Goal: Task Accomplishment & Management: Use online tool/utility

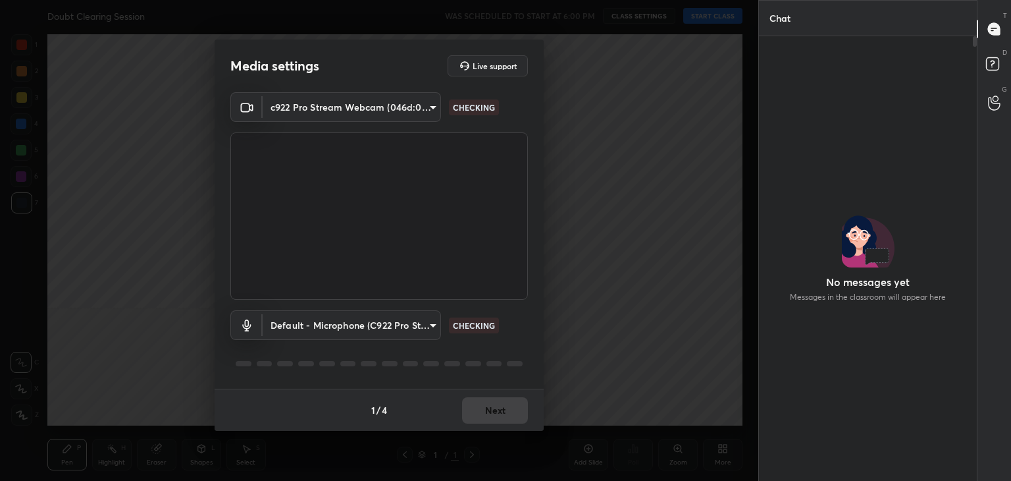
scroll to position [409, 214]
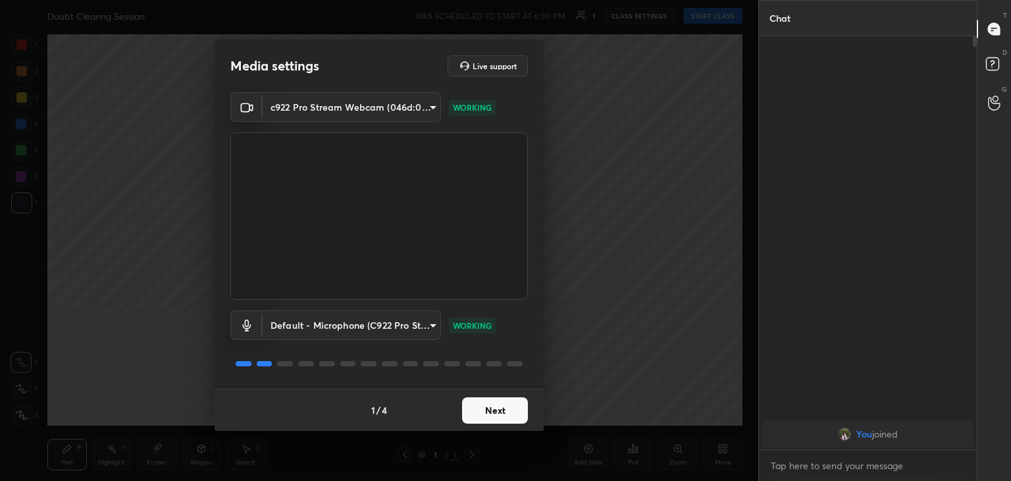
click at [510, 413] on button "Next" at bounding box center [495, 410] width 66 height 26
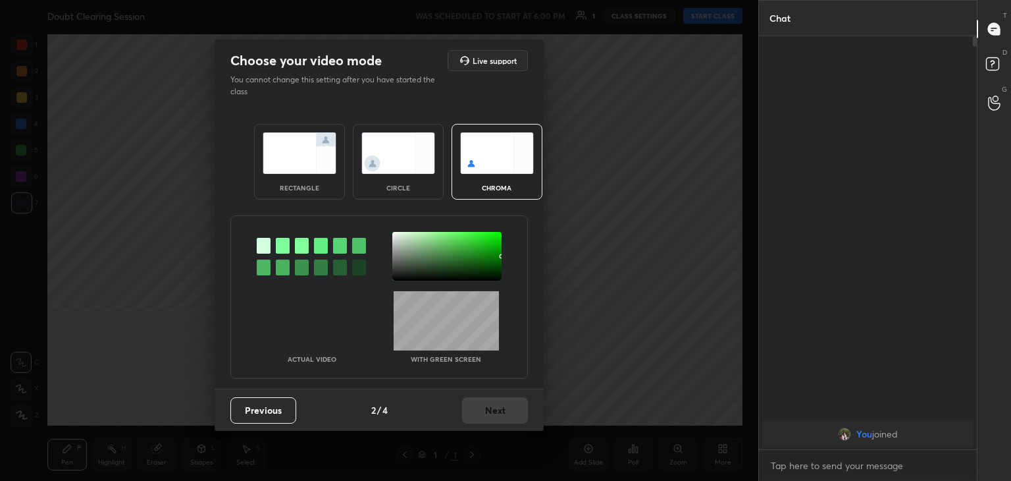
click at [380, 135] on img at bounding box center [398, 152] width 74 height 41
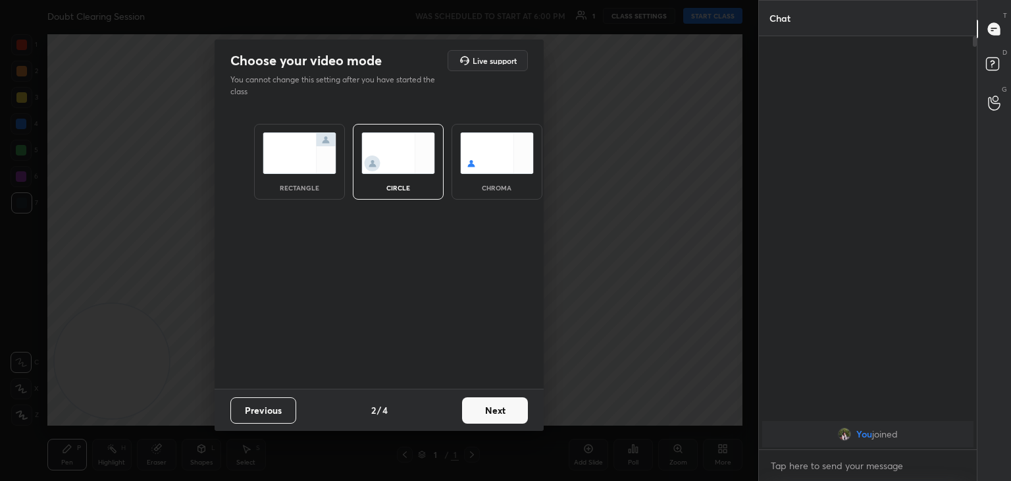
drag, startPoint x: 499, startPoint y: 427, endPoint x: 506, endPoint y: 407, distance: 21.0
click at [506, 407] on div "Previous 2 / 4 Next" at bounding box center [379, 409] width 329 height 42
click at [506, 407] on button "Next" at bounding box center [495, 410] width 66 height 26
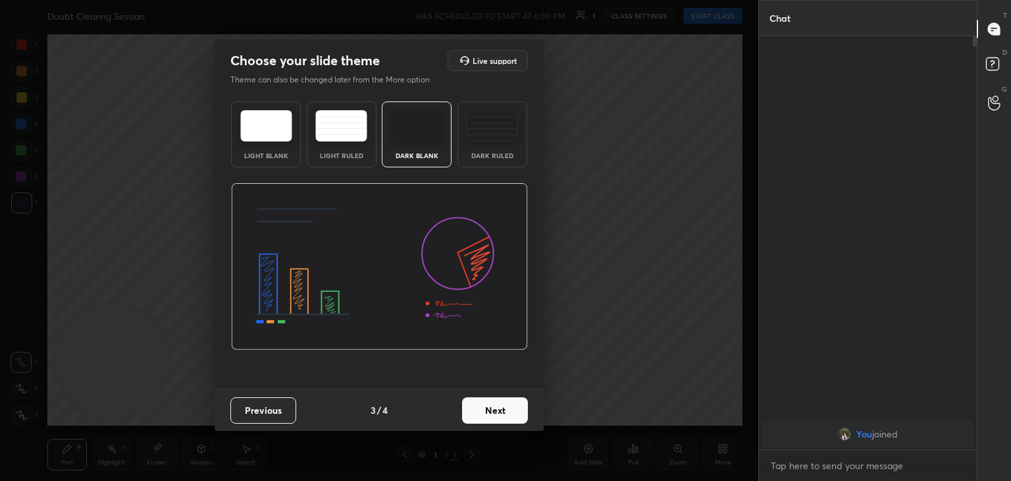
click at [506, 407] on button "Next" at bounding box center [495, 410] width 66 height 26
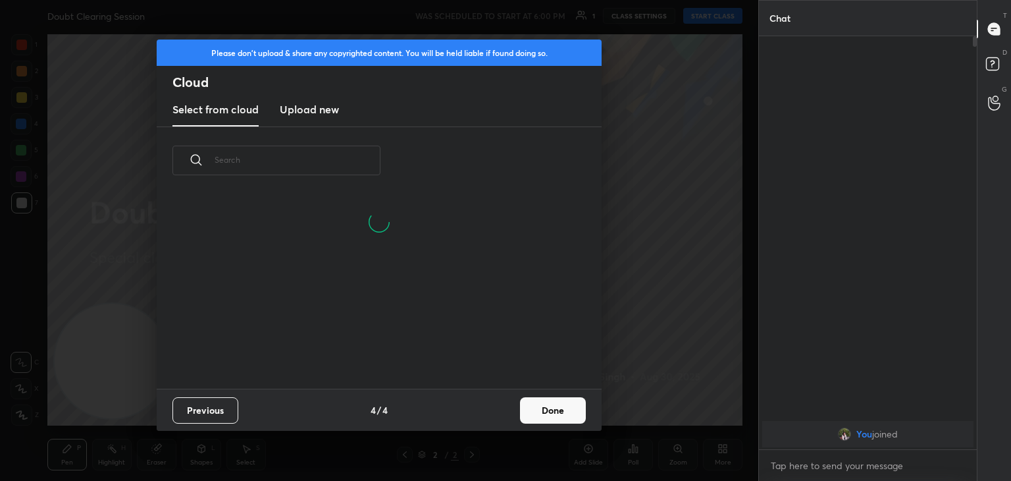
click at [566, 400] on button "Done" at bounding box center [553, 410] width 66 height 26
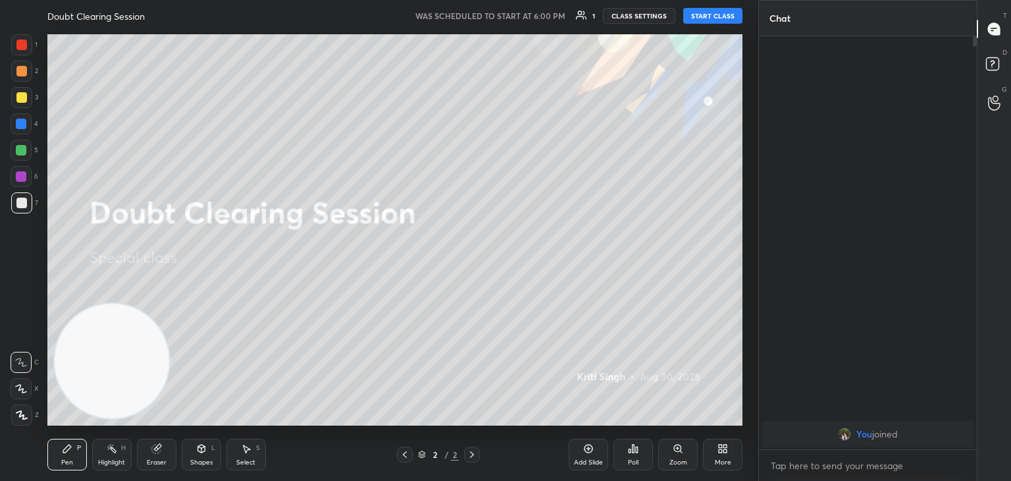
click at [711, 19] on button "START CLASS" at bounding box center [712, 16] width 59 height 16
click at [727, 456] on div "More" at bounding box center [723, 454] width 40 height 32
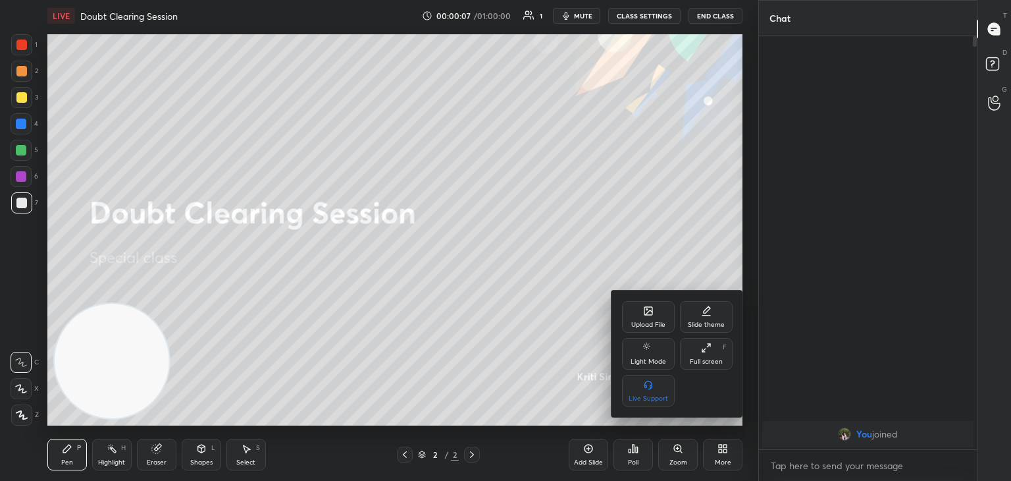
click at [662, 313] on div "Upload File" at bounding box center [648, 317] width 53 height 32
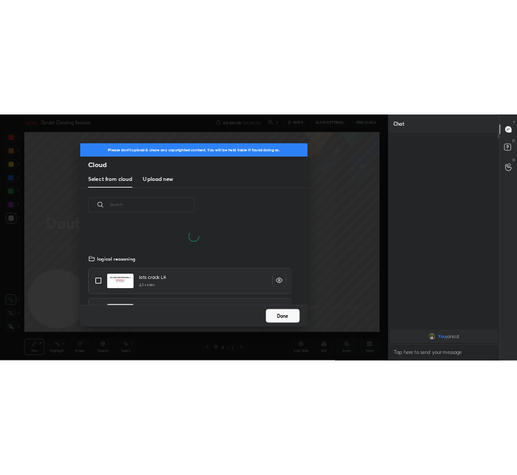
scroll to position [162, 423]
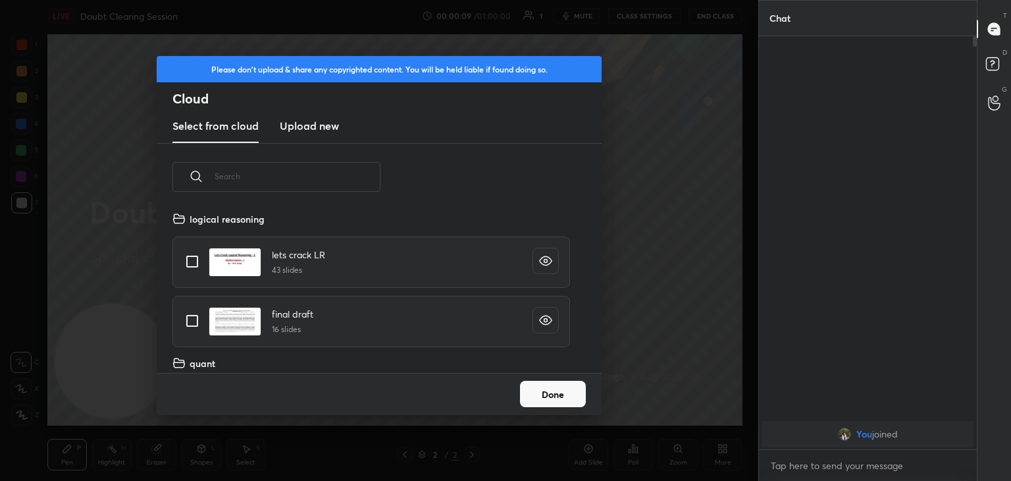
click at [327, 130] on h3 "Upload new" at bounding box center [309, 126] width 59 height 16
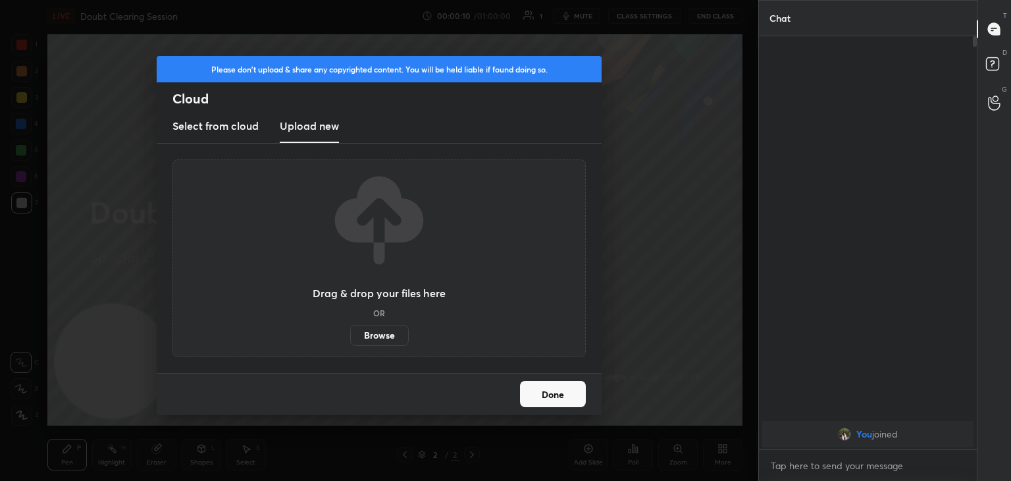
click at [385, 334] on label "Browse" at bounding box center [379, 335] width 59 height 21
click at [350, 334] on input "Browse" at bounding box center [350, 335] width 0 height 21
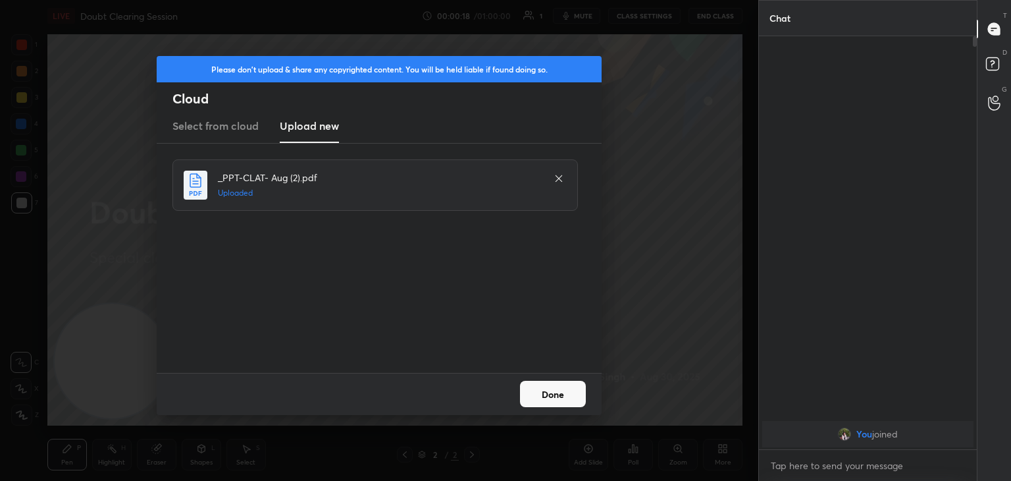
click at [566, 394] on button "Done" at bounding box center [553, 394] width 66 height 26
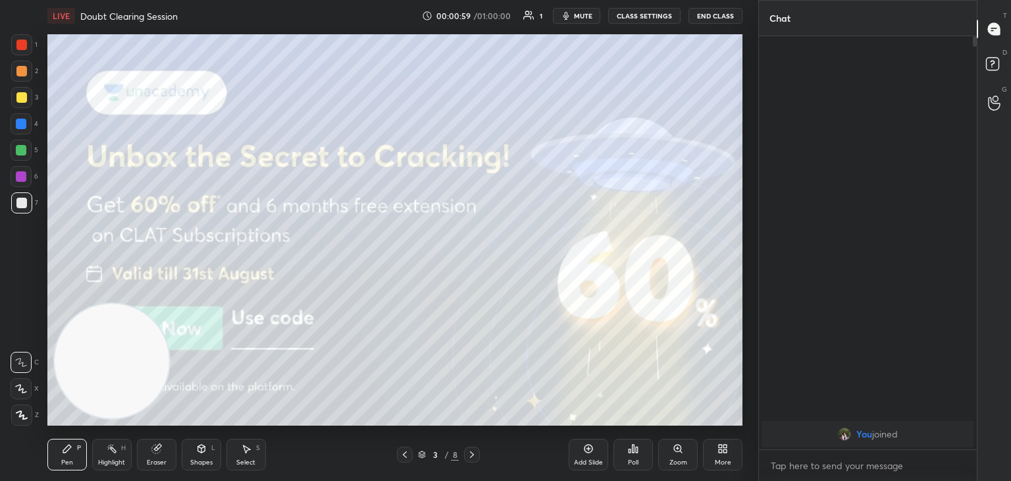
click at [584, 17] on span "mute" at bounding box center [583, 15] width 18 height 9
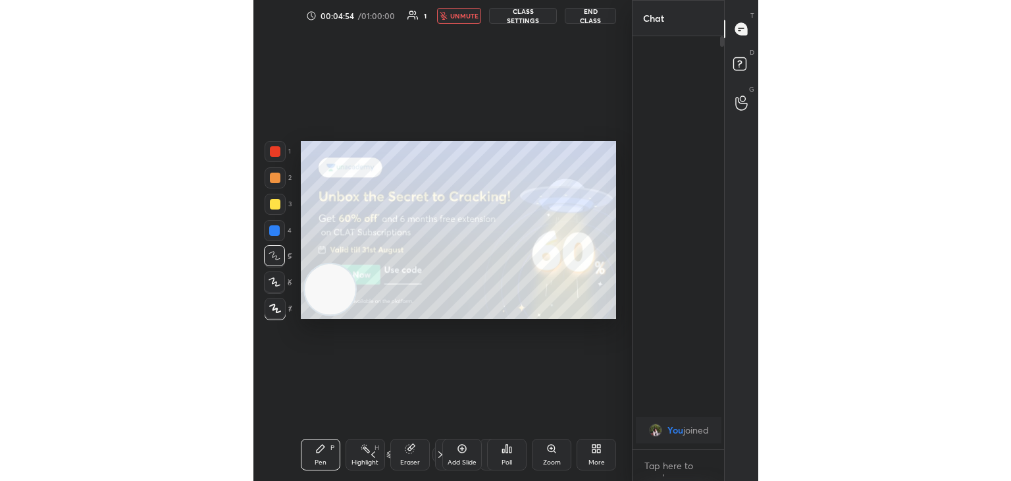
scroll to position [5, 4]
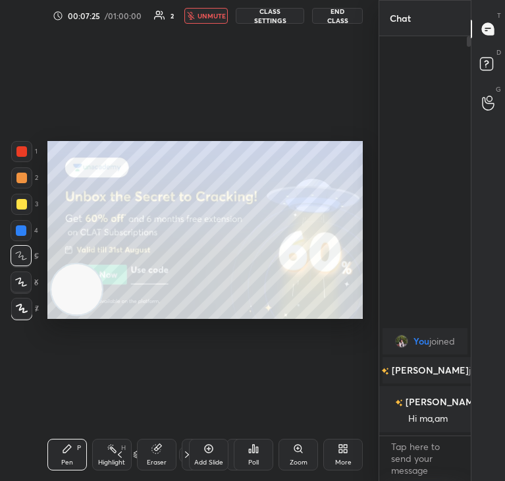
click at [208, 12] on span "unmute" at bounding box center [212, 15] width 28 height 9
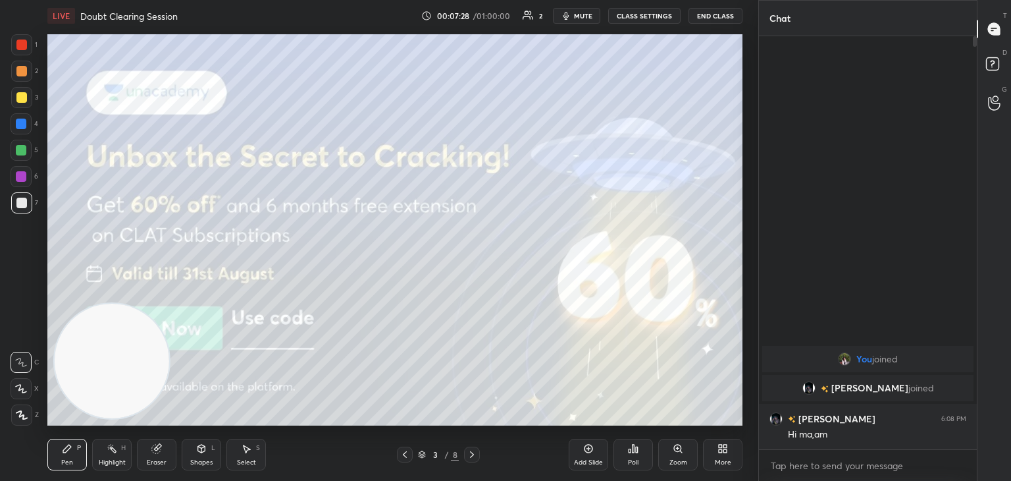
scroll to position [409, 214]
click at [21, 105] on div at bounding box center [21, 97] width 21 height 21
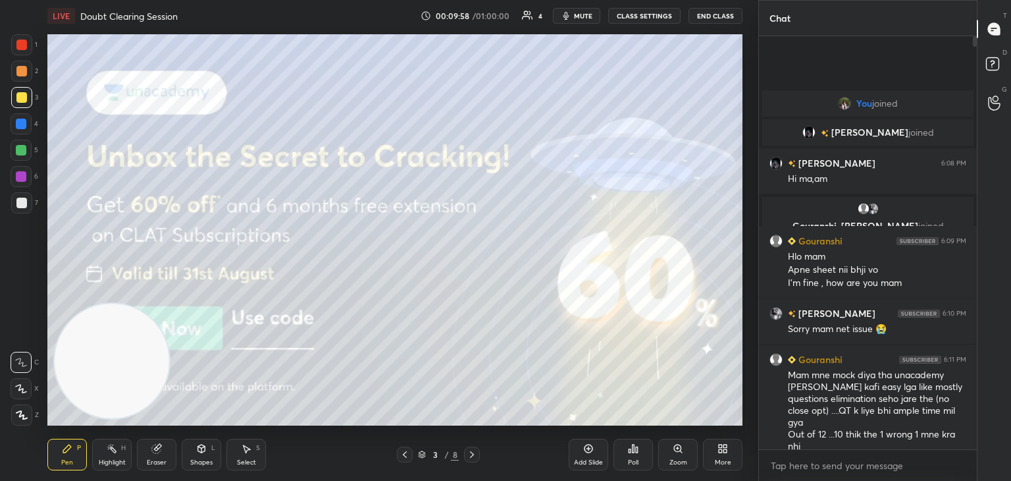
click at [411, 454] on div at bounding box center [405, 454] width 16 height 16
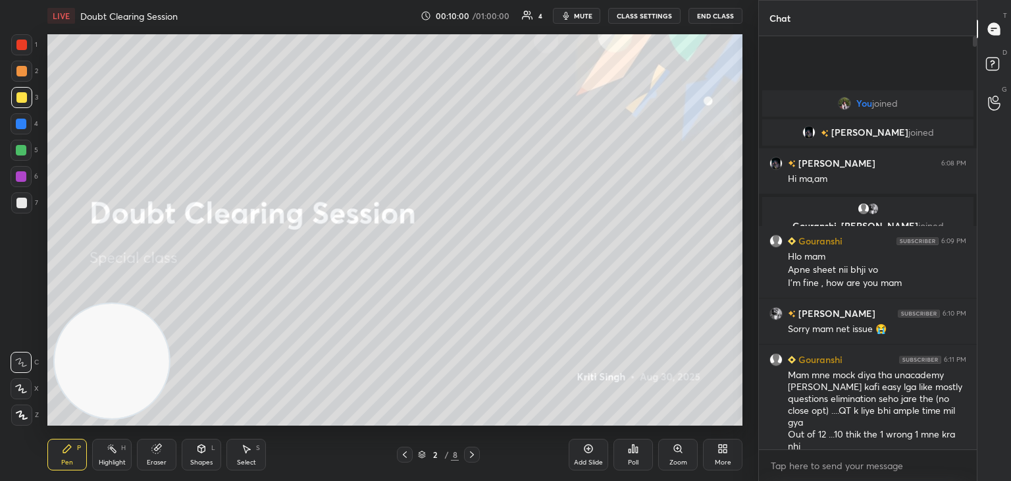
click at [19, 208] on div at bounding box center [21, 203] width 11 height 11
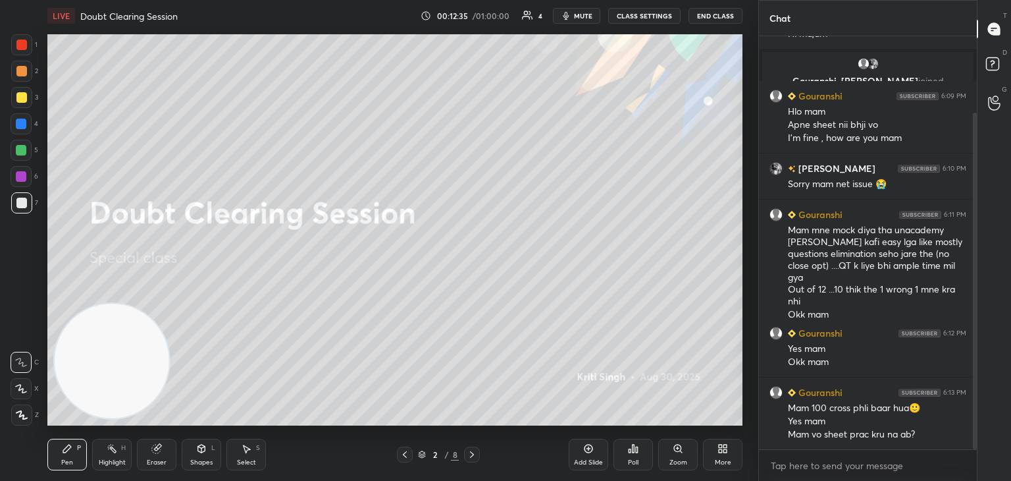
scroll to position [140, 0]
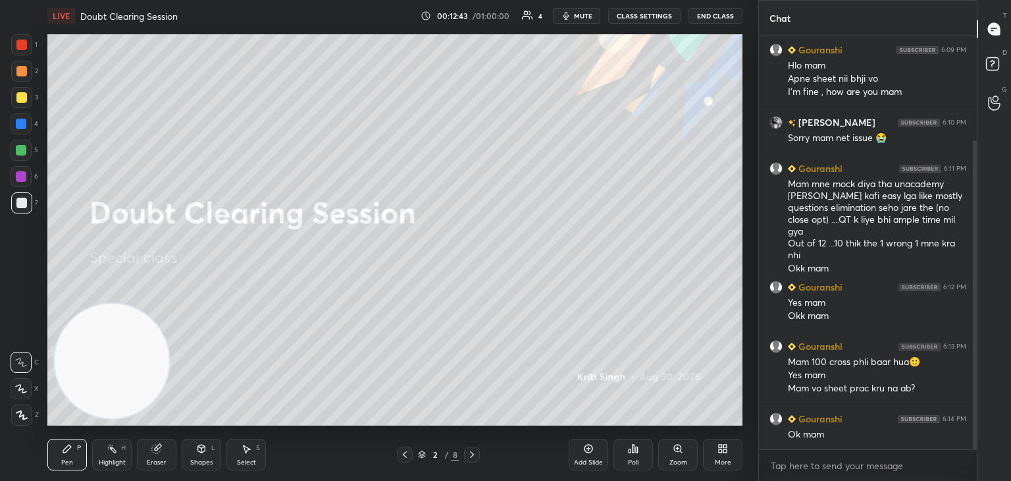
click at [408, 453] on icon at bounding box center [405, 454] width 11 height 11
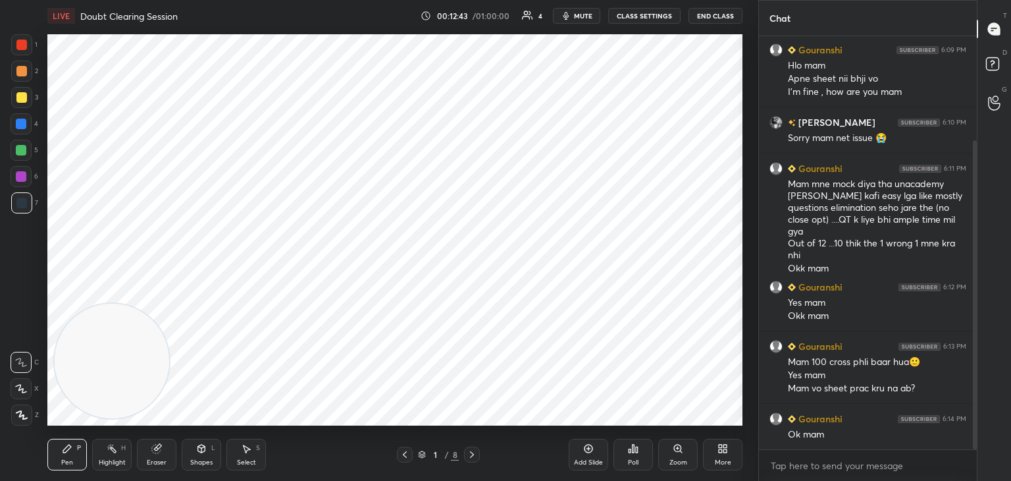
click at [474, 454] on icon at bounding box center [472, 454] width 4 height 7
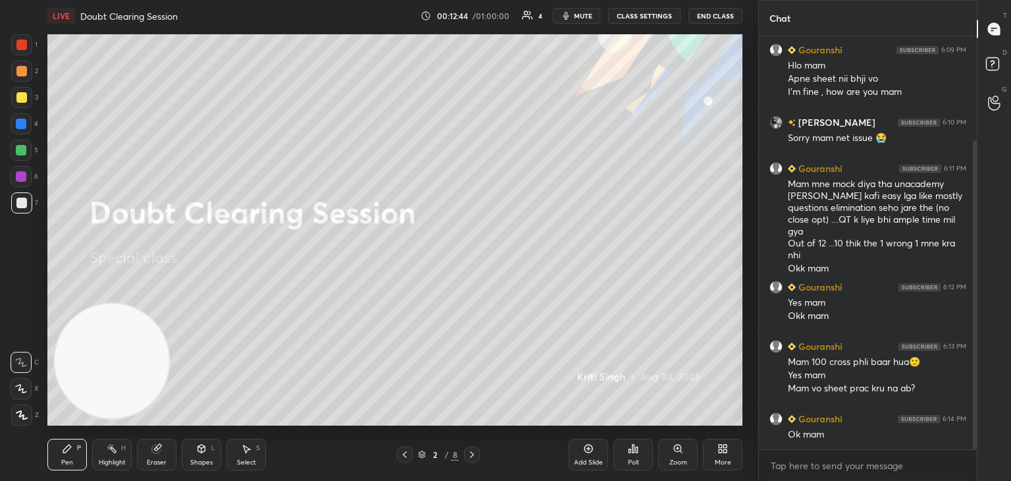
click at [474, 455] on icon at bounding box center [472, 454] width 11 height 11
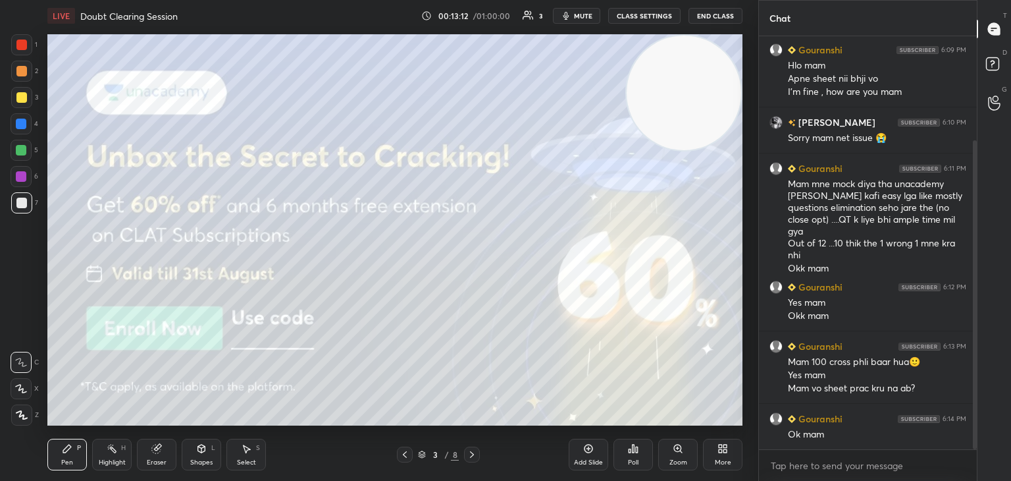
click at [471, 458] on icon at bounding box center [472, 454] width 11 height 11
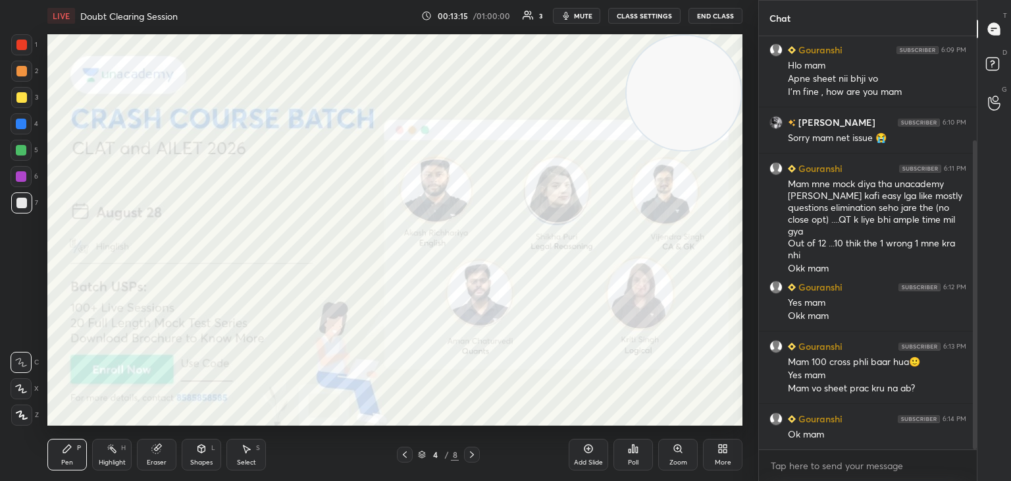
click at [16, 58] on div "1" at bounding box center [24, 47] width 26 height 26
click at [474, 460] on div at bounding box center [472, 454] width 16 height 16
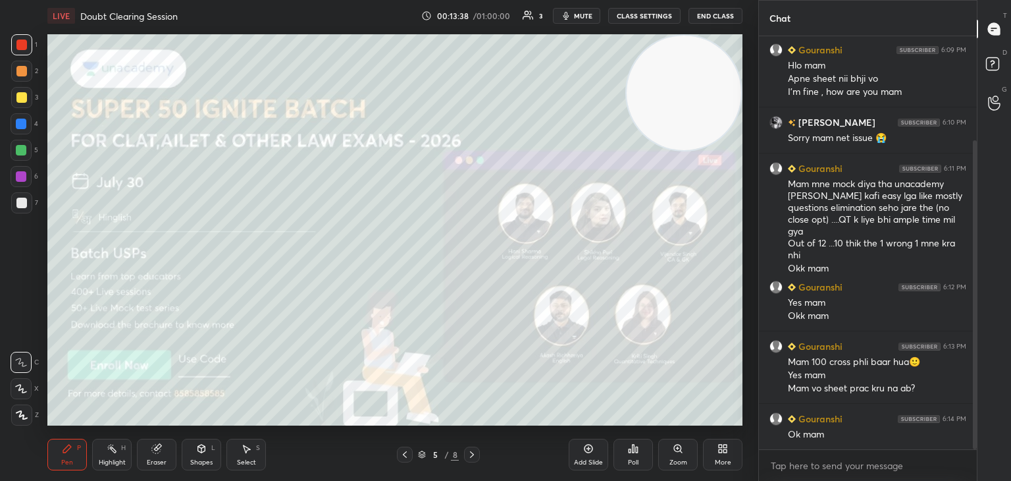
click at [470, 456] on icon at bounding box center [472, 454] width 11 height 11
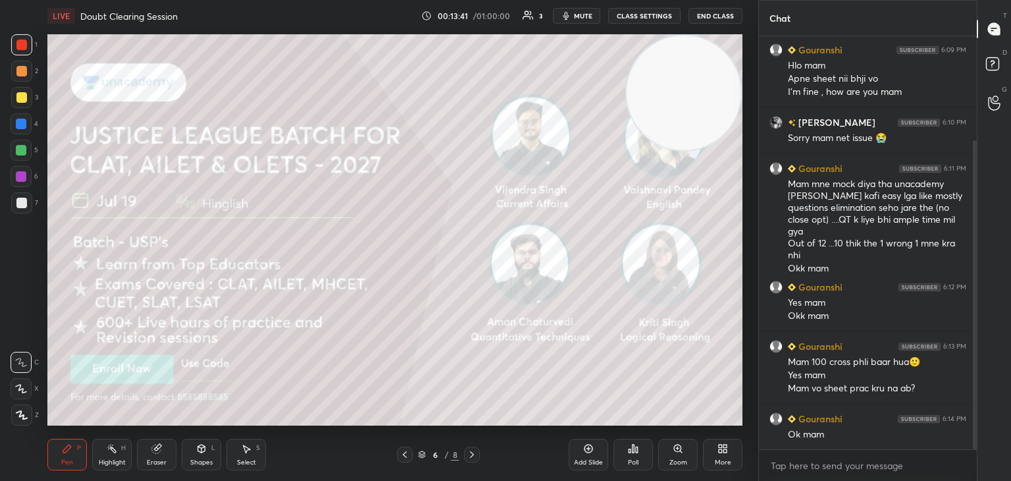
click at [473, 456] on icon at bounding box center [472, 454] width 4 height 7
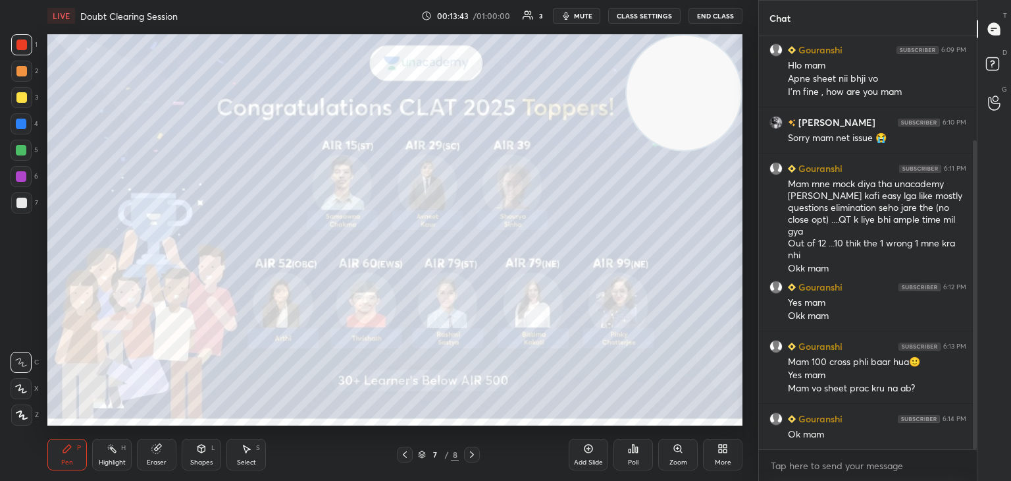
click at [463, 456] on div "7 / 8" at bounding box center [438, 454] width 83 height 16
click at [474, 455] on icon at bounding box center [472, 454] width 11 height 11
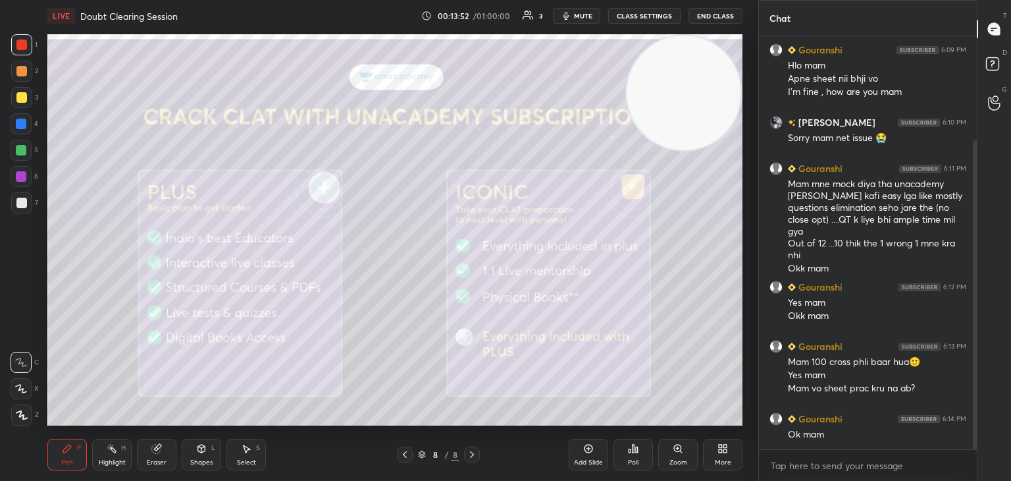
scroll to position [212, 0]
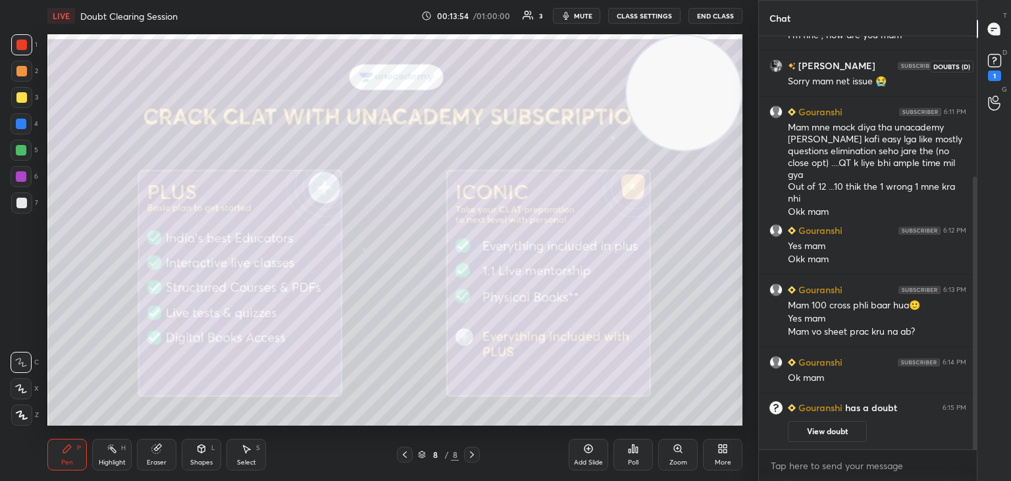
click at [997, 76] on div "1" at bounding box center [994, 75] width 13 height 11
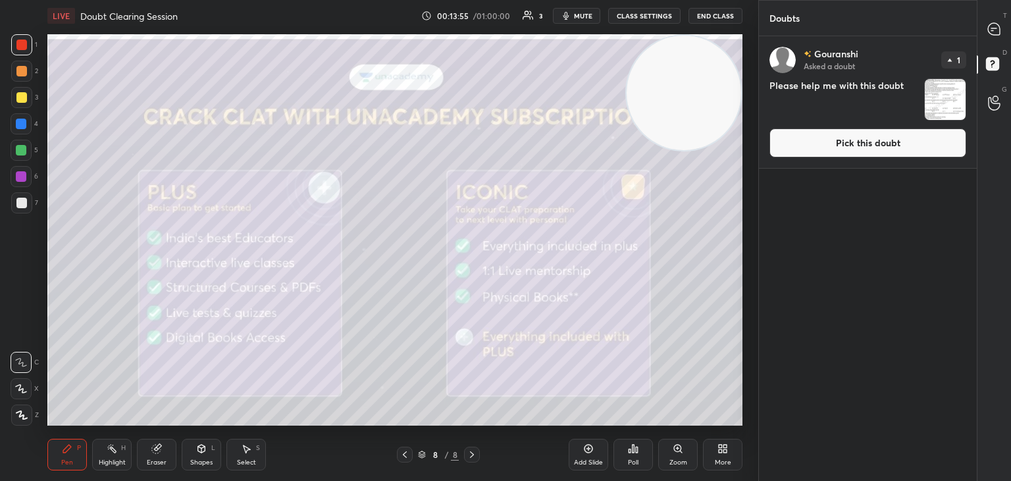
click at [919, 144] on button "Pick this doubt" at bounding box center [868, 142] width 197 height 29
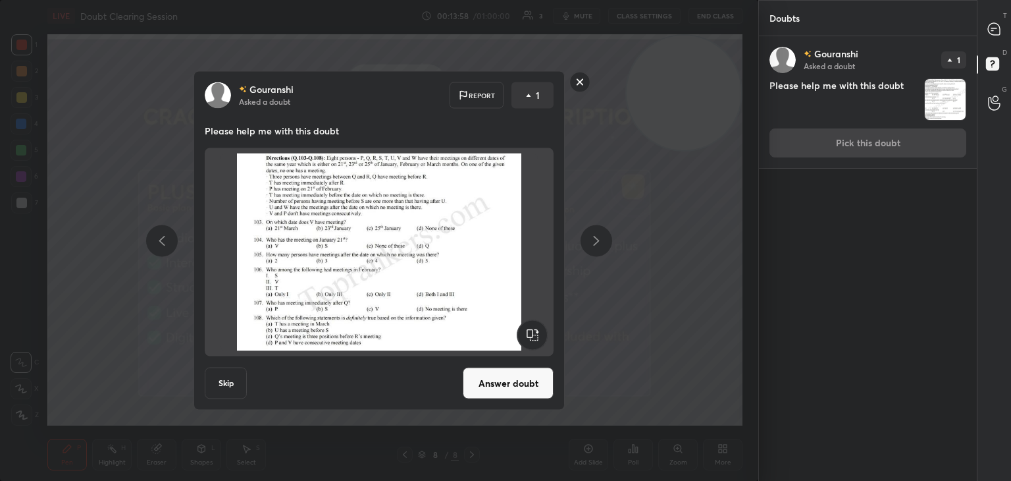
click at [579, 86] on rect at bounding box center [580, 82] width 20 height 20
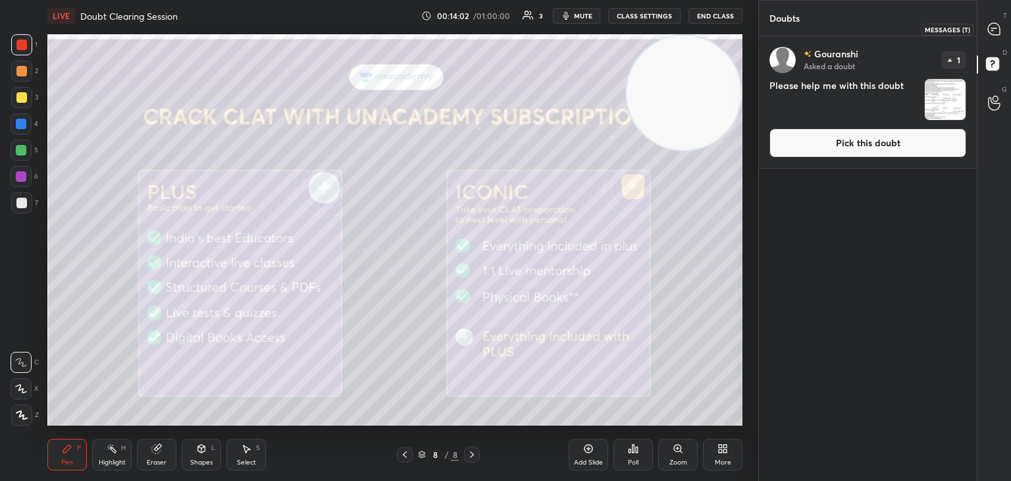
click at [994, 32] on icon at bounding box center [994, 29] width 12 height 12
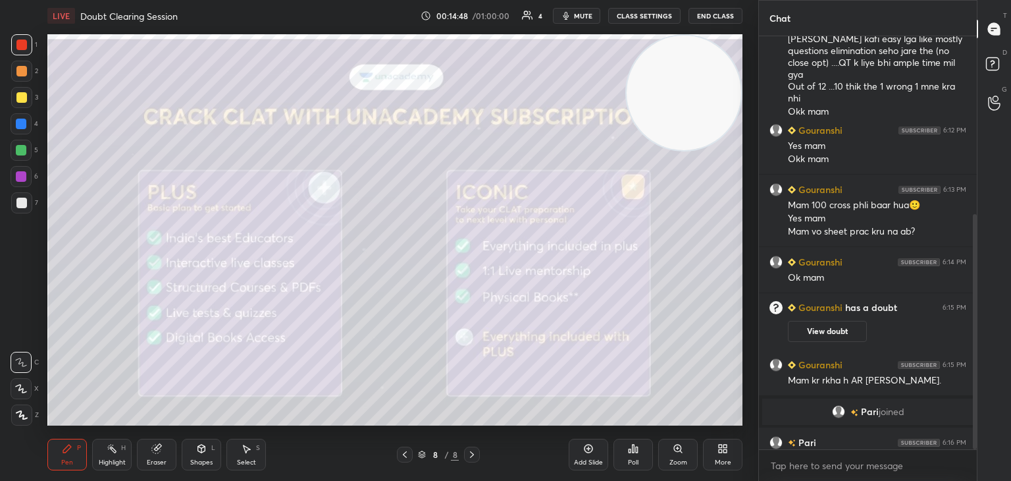
scroll to position [313, 0]
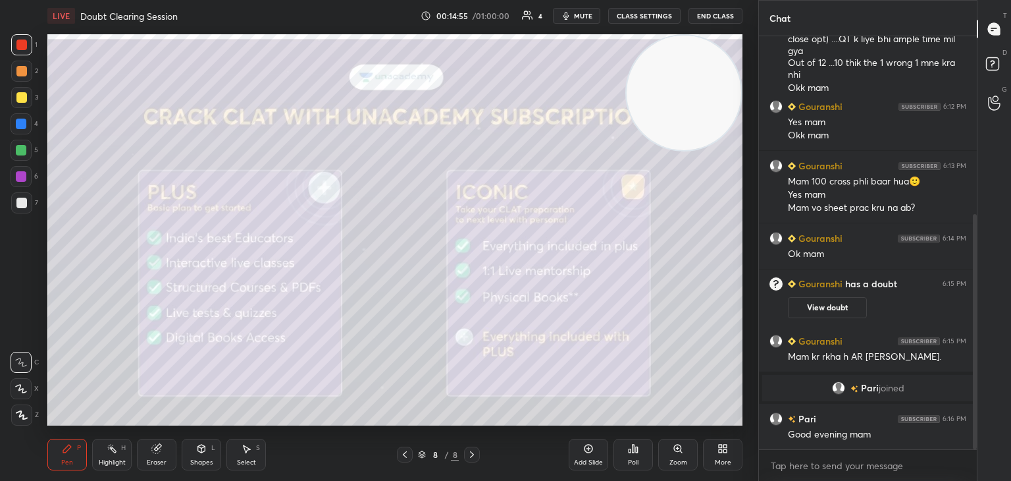
click at [587, 451] on icon at bounding box center [588, 448] width 11 height 11
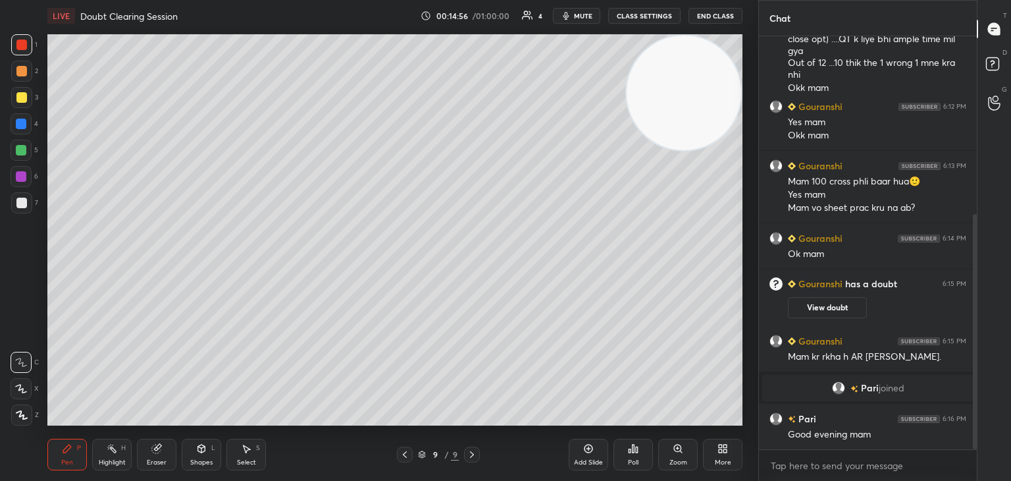
click at [23, 203] on div at bounding box center [21, 203] width 11 height 11
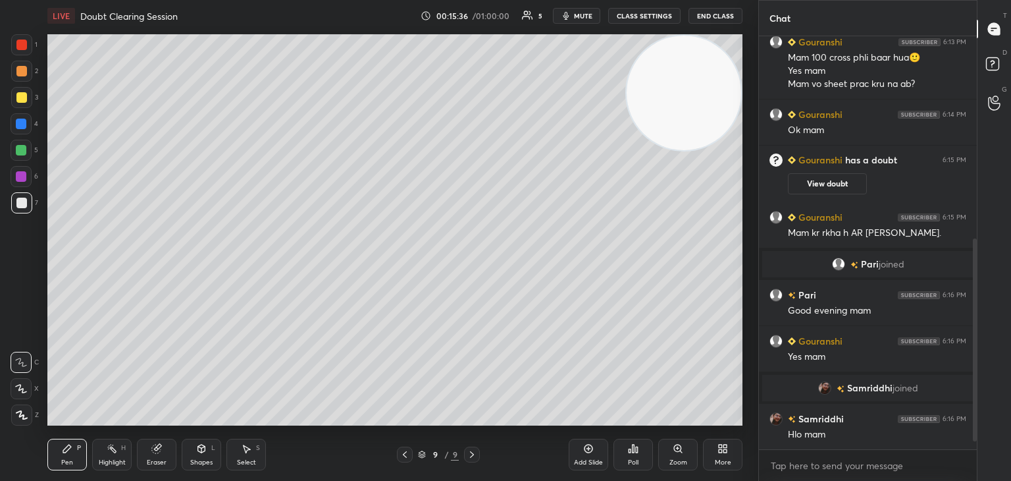
scroll to position [444, 0]
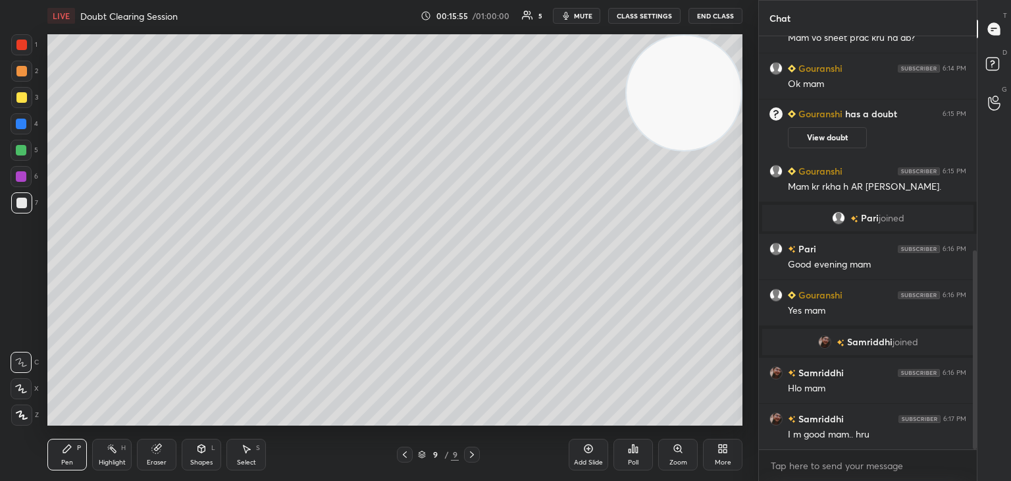
click at [587, 451] on icon at bounding box center [588, 448] width 11 height 11
click at [404, 454] on icon at bounding box center [405, 454] width 4 height 7
click at [471, 452] on icon at bounding box center [473, 454] width 4 height 7
click at [158, 459] on div "Eraser" at bounding box center [157, 462] width 20 height 7
click at [61, 460] on div "Pen P" at bounding box center [67, 454] width 40 height 32
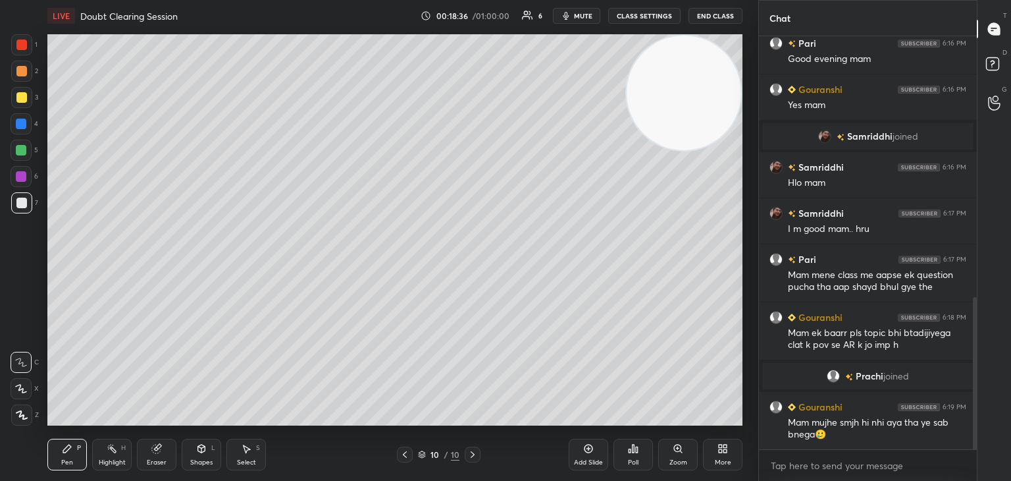
scroll to position [757, 0]
click at [590, 446] on icon at bounding box center [588, 448] width 11 height 11
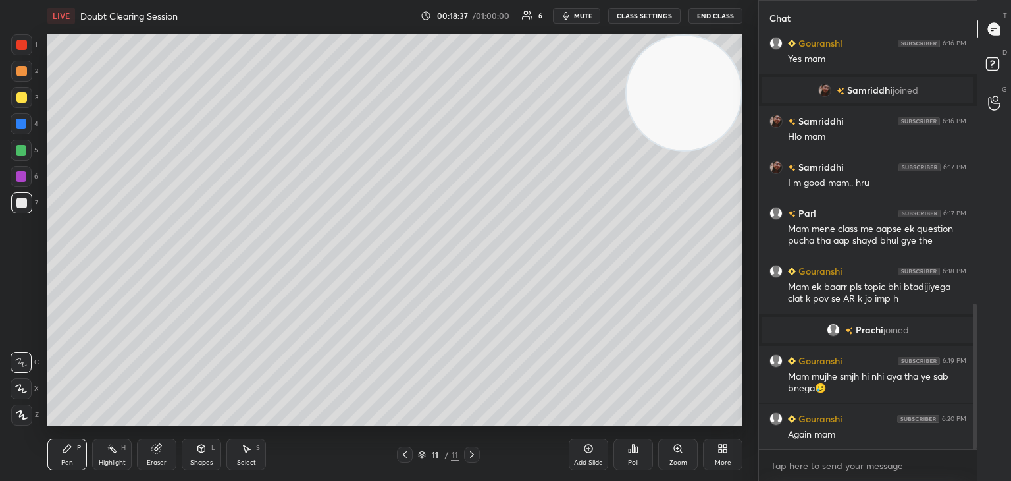
click at [407, 454] on icon at bounding box center [405, 454] width 11 height 11
click at [408, 458] on icon at bounding box center [405, 454] width 11 height 11
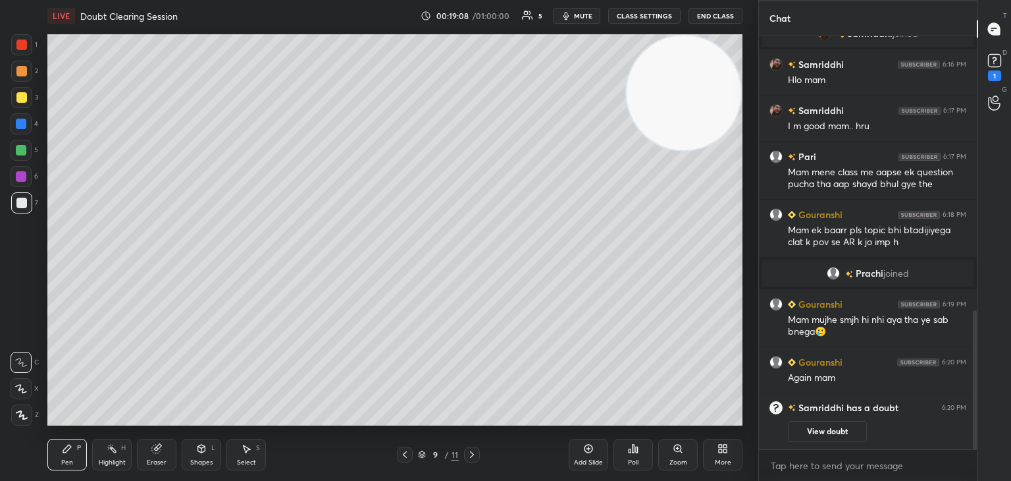
click at [471, 458] on icon at bounding box center [472, 454] width 11 height 11
click at [408, 456] on icon at bounding box center [405, 454] width 11 height 11
click at [473, 459] on icon at bounding box center [472, 454] width 11 height 11
click at [408, 455] on icon at bounding box center [405, 454] width 11 height 11
click at [473, 452] on icon at bounding box center [472, 454] width 11 height 11
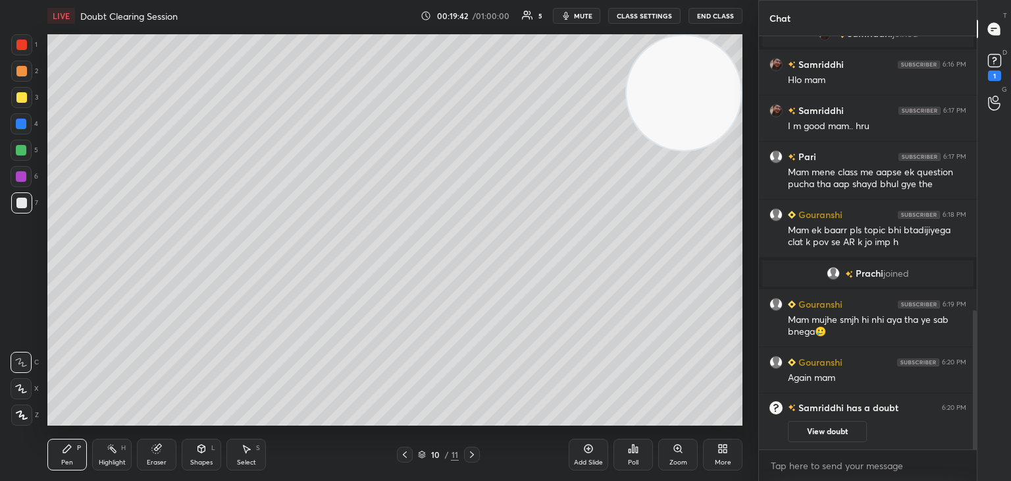
scroll to position [860, 0]
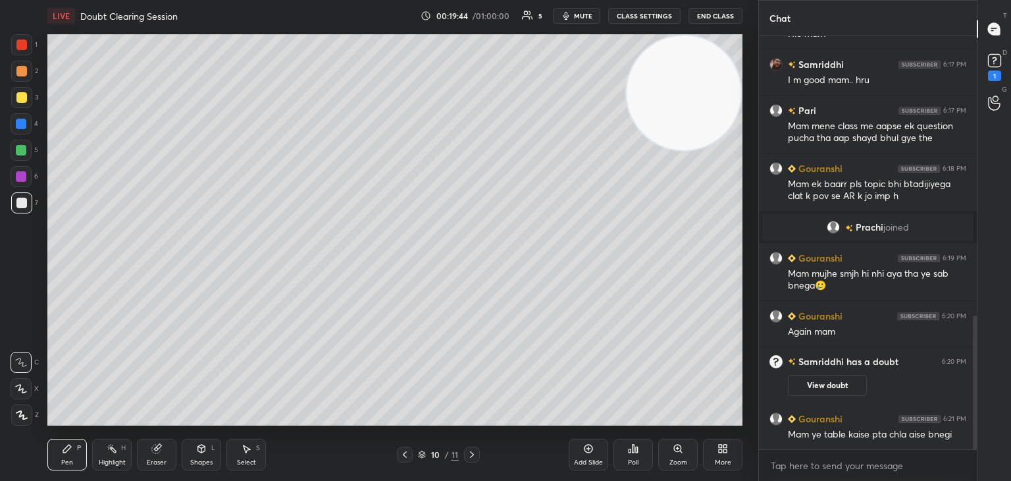
click at [30, 107] on div "3" at bounding box center [24, 97] width 27 height 21
click at [402, 462] on div "Pen P Highlight H Eraser Shapes L Select S 10 / 11 Add Slide Poll Zoom More" at bounding box center [394, 454] width 695 height 53
click at [591, 446] on icon at bounding box center [588, 448] width 11 height 11
click at [406, 452] on icon at bounding box center [405, 454] width 11 height 11
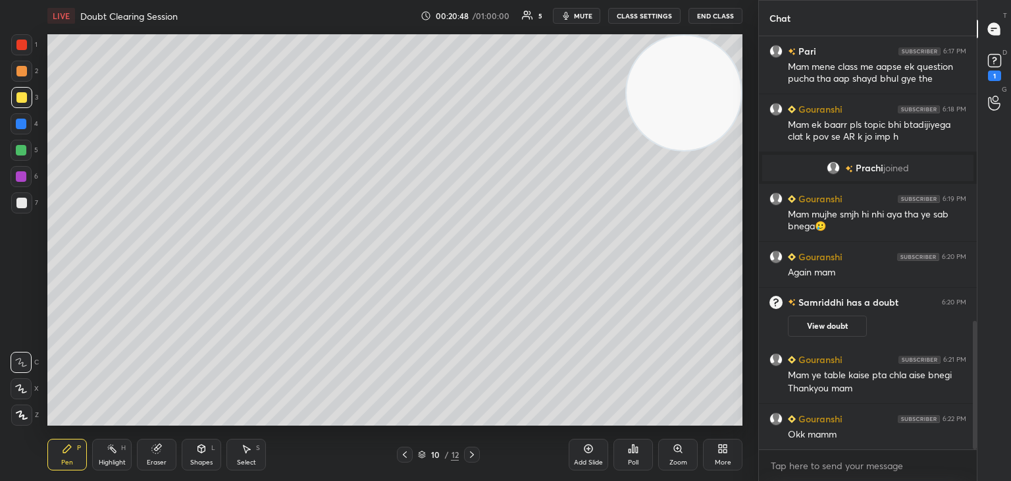
scroll to position [932, 0]
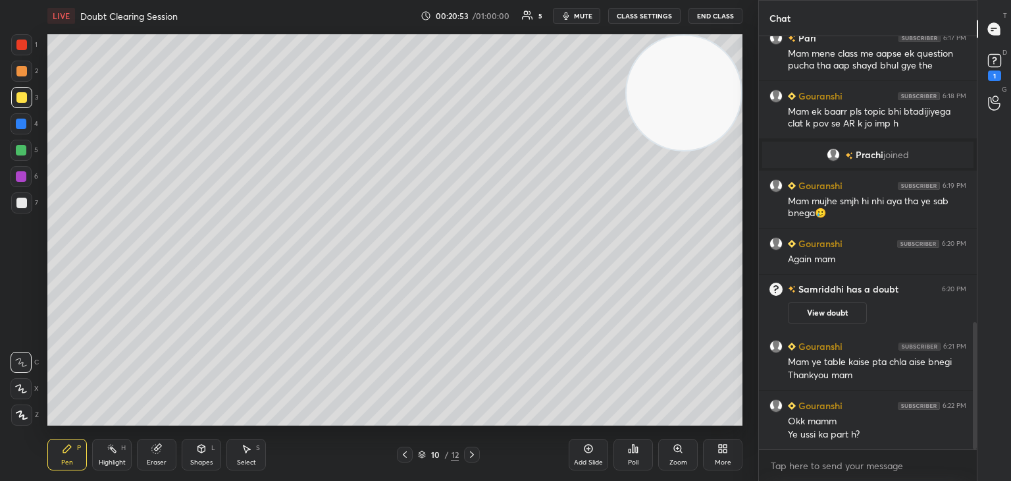
click at [589, 451] on icon at bounding box center [588, 448] width 11 height 11
click at [709, 85] on video at bounding box center [684, 93] width 115 height 115
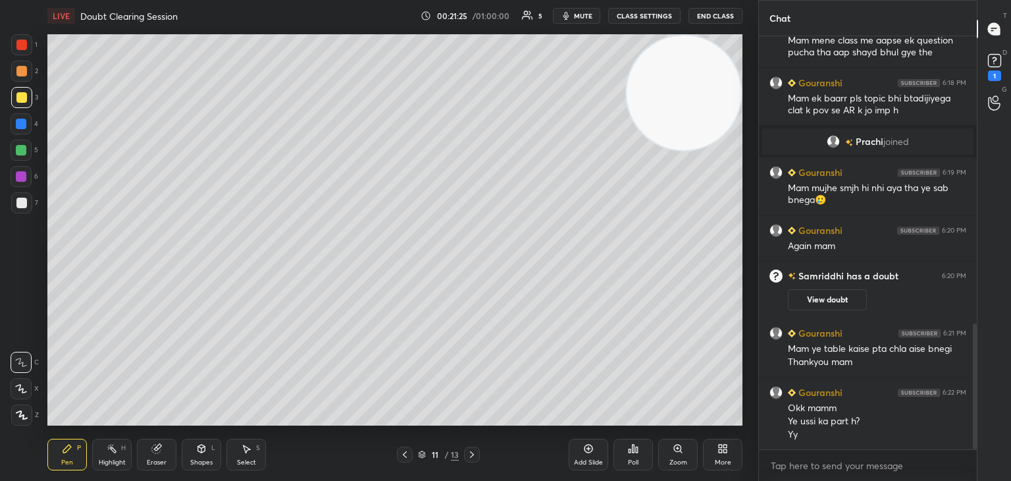
scroll to position [959, 0]
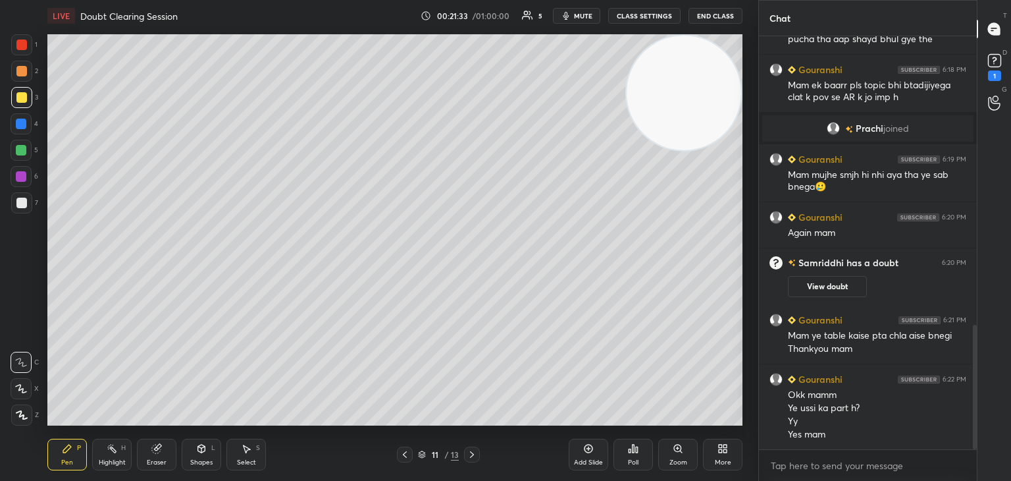
click at [24, 203] on div at bounding box center [21, 203] width 11 height 11
click at [169, 449] on div "Eraser" at bounding box center [157, 454] width 40 height 32
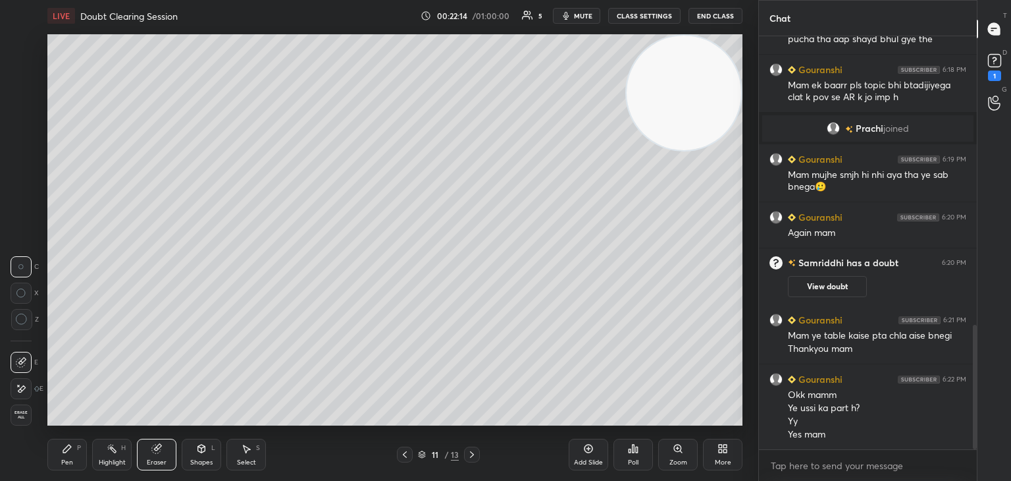
click at [63, 454] on div "Pen P" at bounding box center [67, 454] width 40 height 32
click at [995, 69] on icon at bounding box center [995, 61] width 20 height 20
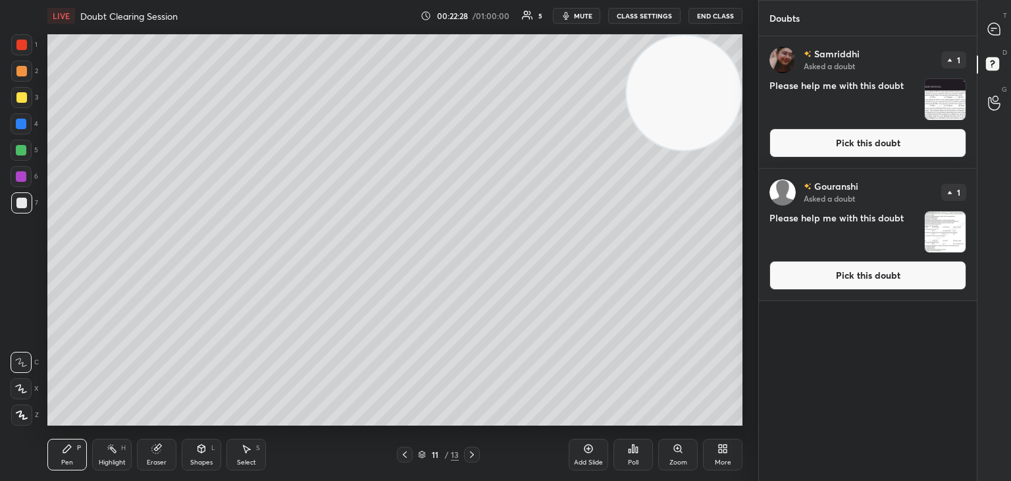
click at [874, 146] on button "Pick this doubt" at bounding box center [868, 142] width 197 height 29
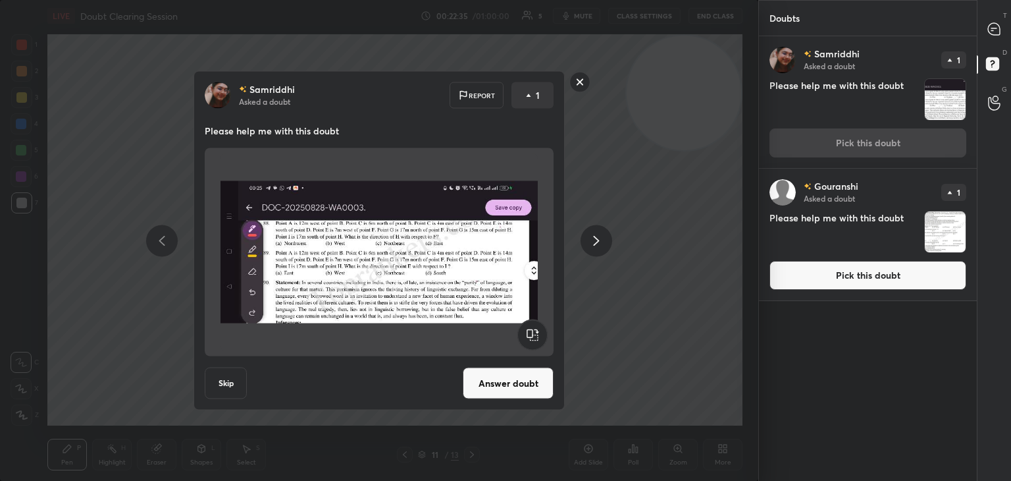
click at [572, 83] on rect at bounding box center [580, 82] width 20 height 20
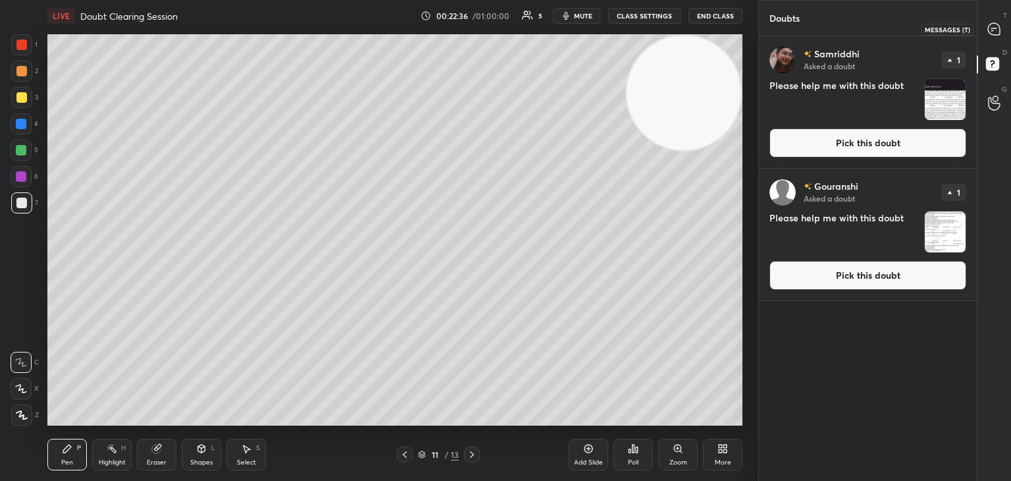
click at [995, 34] on icon at bounding box center [994, 29] width 12 height 12
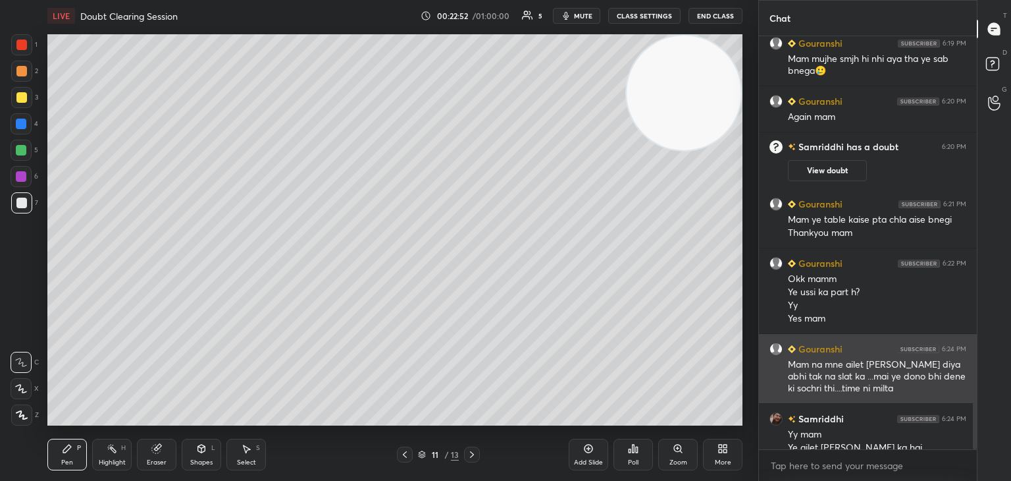
scroll to position [1088, 0]
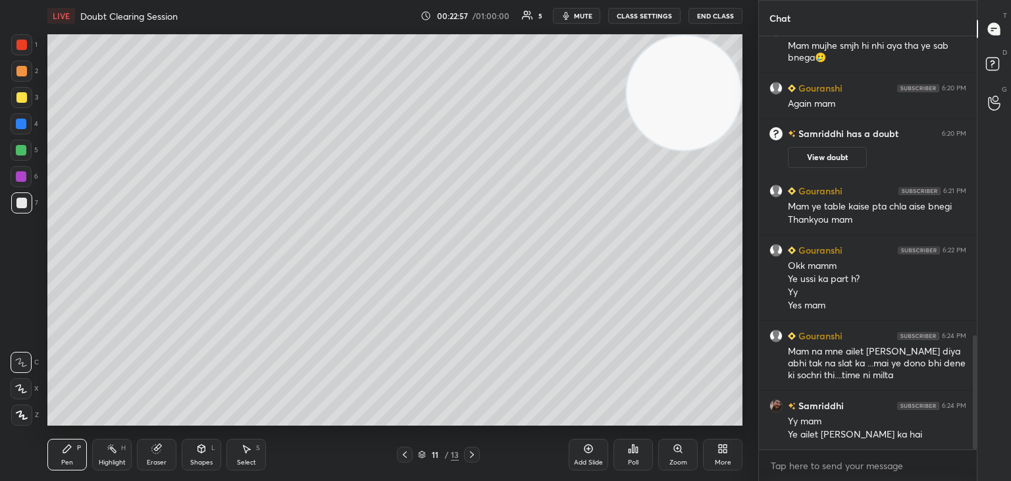
click at [593, 452] on icon at bounding box center [588, 448] width 11 height 11
click at [997, 22] on icon at bounding box center [995, 29] width 14 height 14
click at [22, 391] on icon at bounding box center [21, 388] width 12 height 9
click at [26, 104] on div at bounding box center [21, 97] width 21 height 21
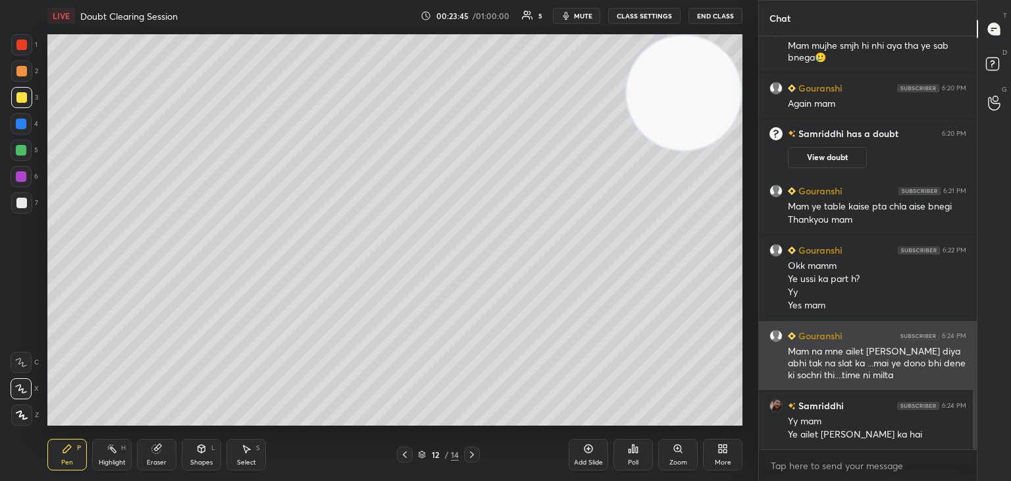
scroll to position [1134, 0]
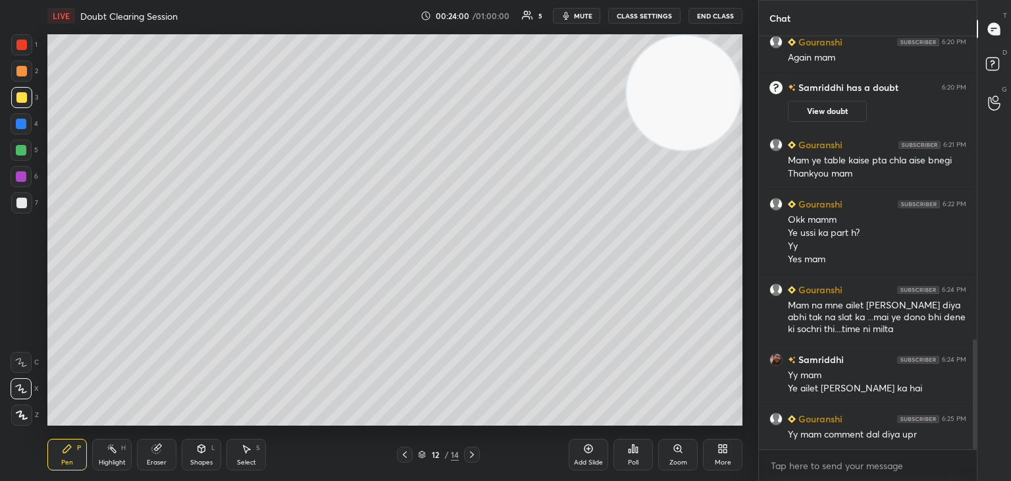
click at [22, 207] on div at bounding box center [21, 203] width 11 height 11
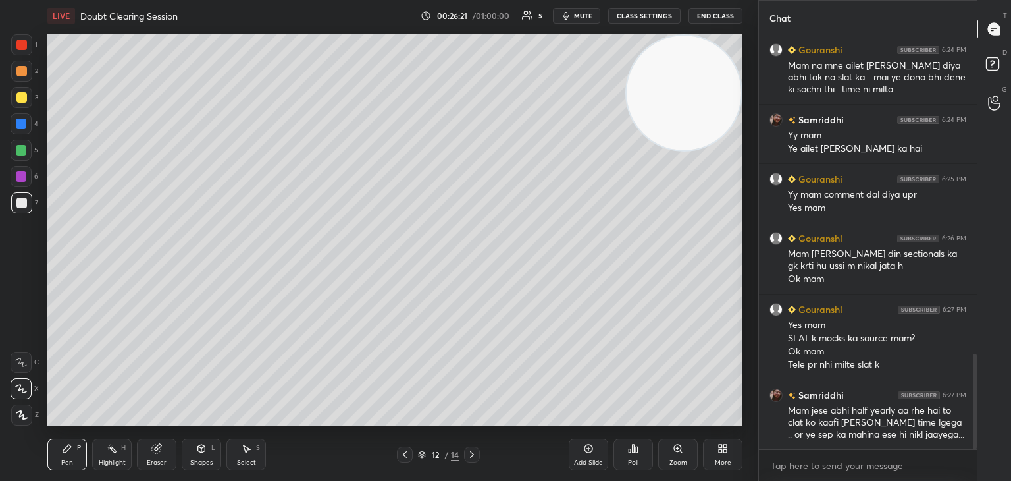
scroll to position [1419, 0]
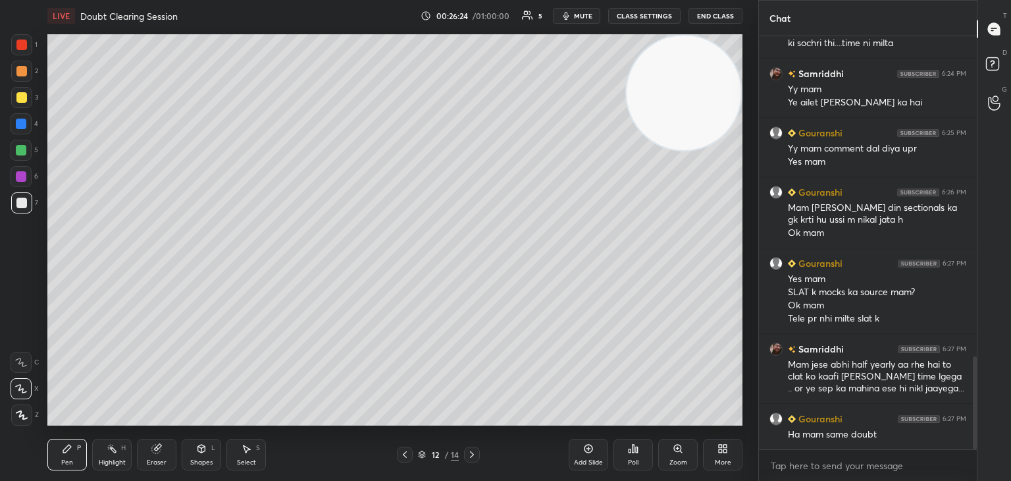
click at [590, 448] on icon at bounding box center [589, 448] width 4 height 4
click at [22, 98] on div at bounding box center [21, 97] width 11 height 11
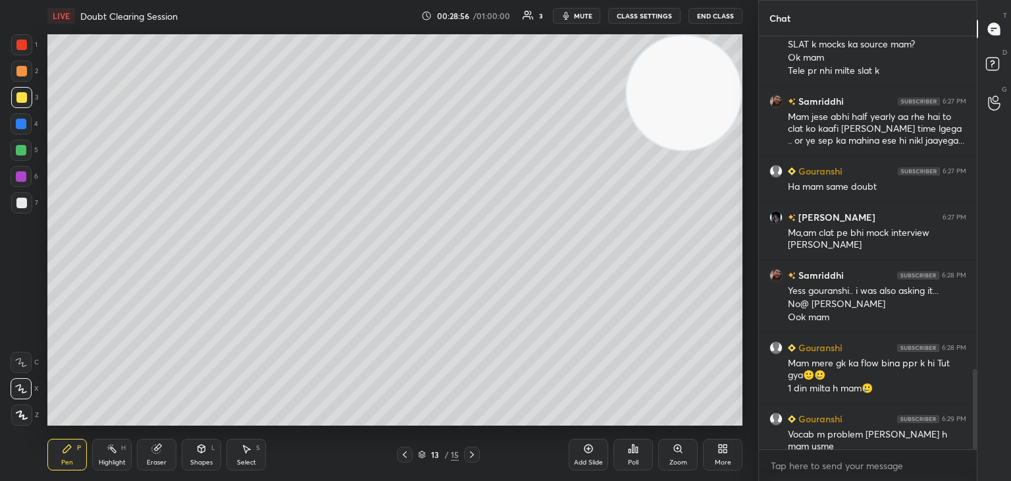
scroll to position [1713, 0]
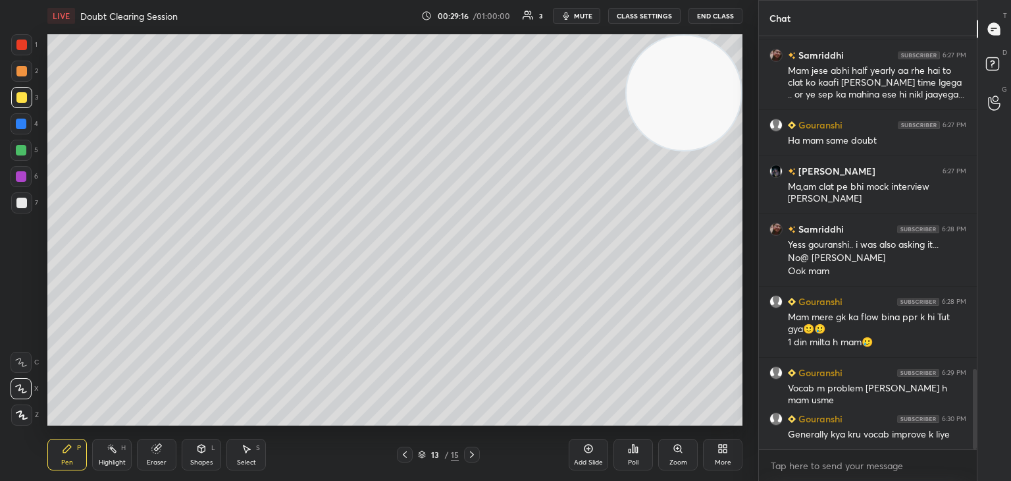
click at [596, 446] on div "Add Slide" at bounding box center [589, 454] width 40 height 32
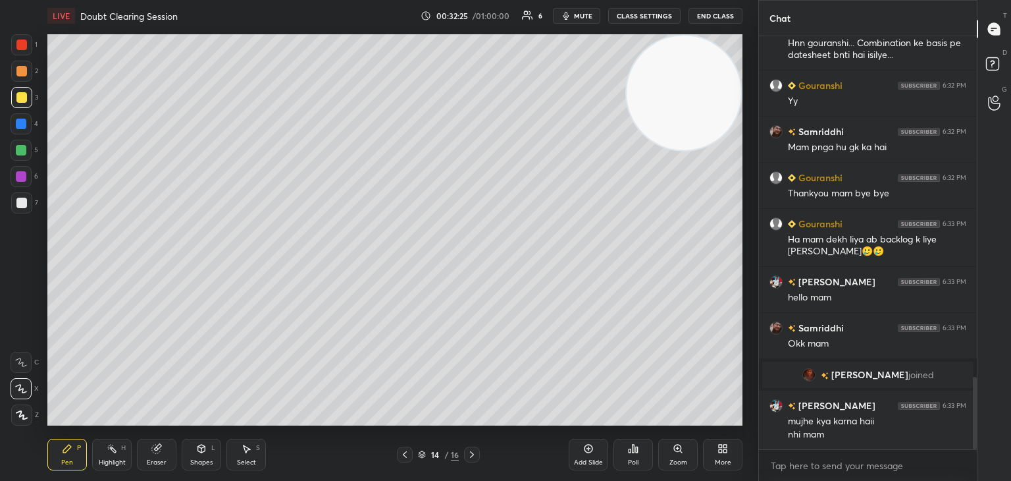
scroll to position [1942, 0]
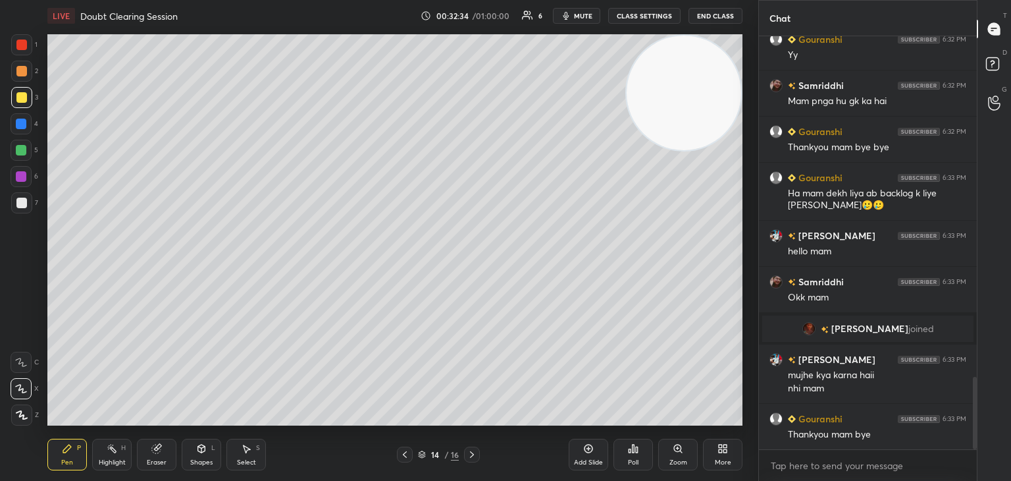
click at [587, 454] on div "Add Slide" at bounding box center [589, 454] width 40 height 32
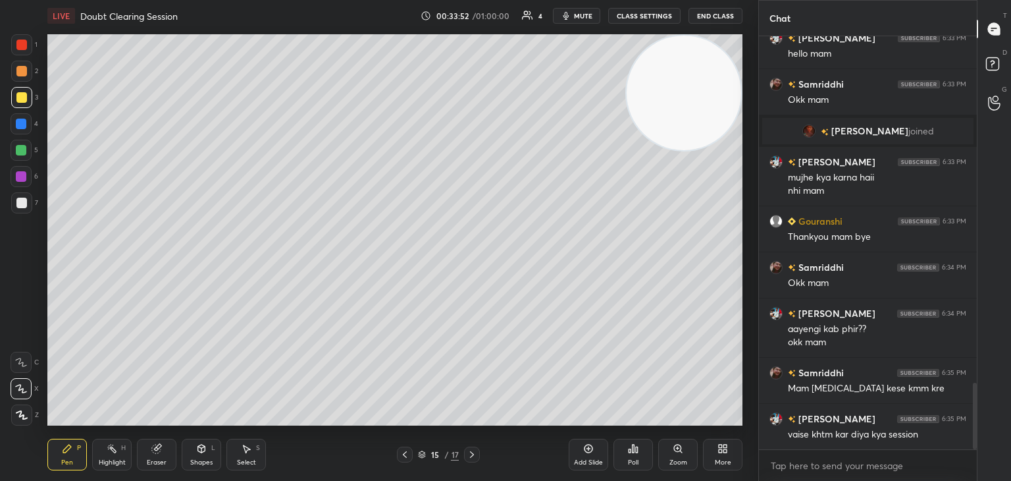
scroll to position [2153, 0]
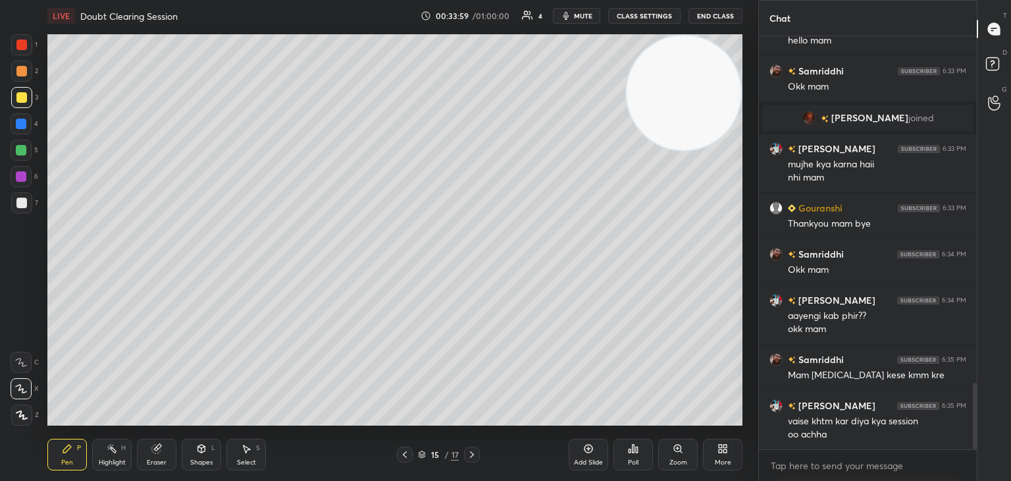
click at [24, 206] on div at bounding box center [21, 203] width 11 height 11
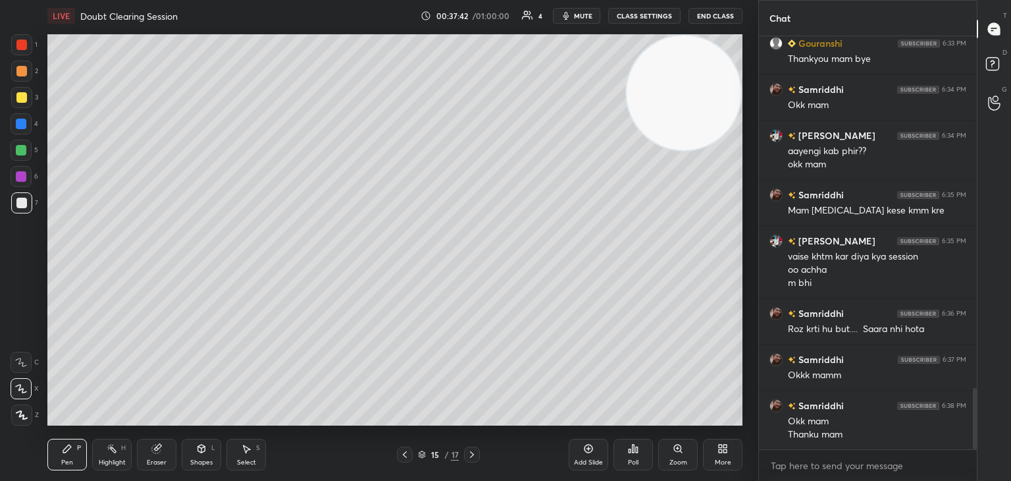
scroll to position [2375, 0]
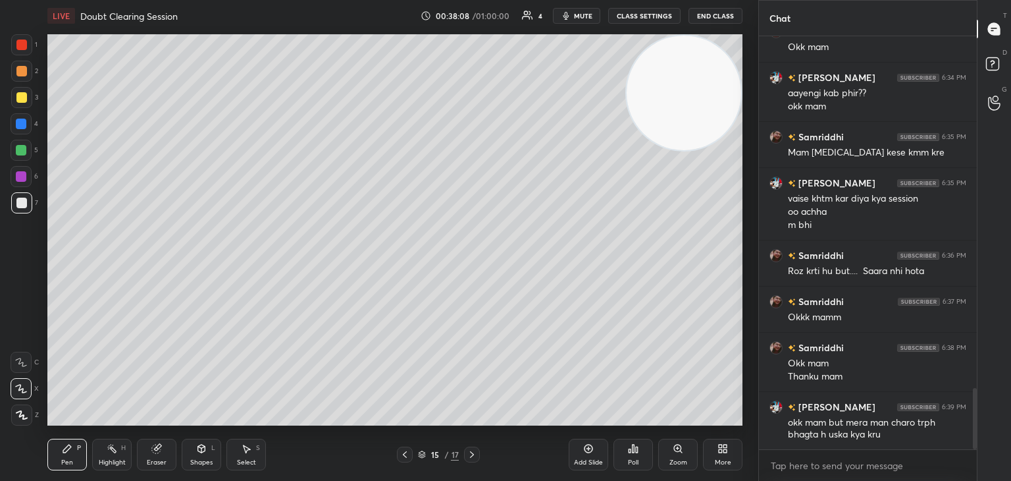
click at [595, 446] on div "Add Slide" at bounding box center [589, 454] width 40 height 32
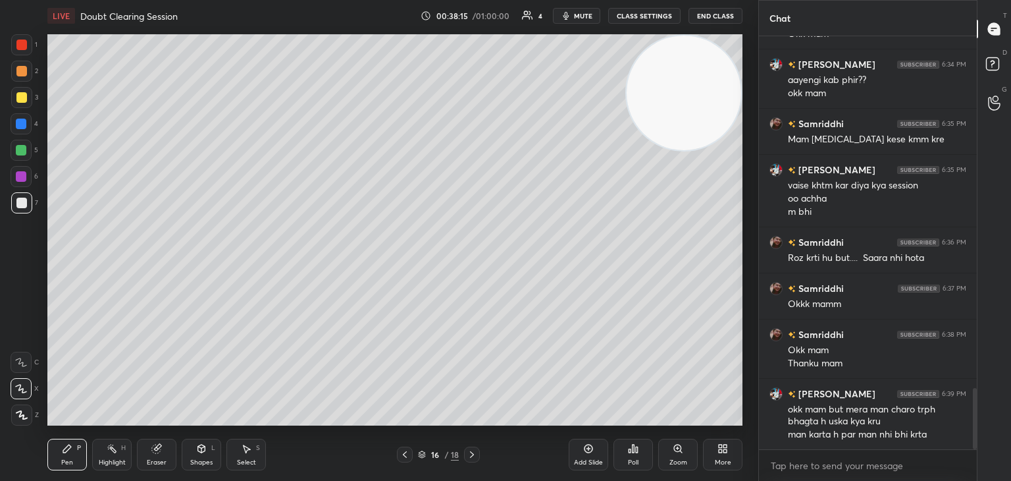
click at [20, 98] on div at bounding box center [21, 97] width 11 height 11
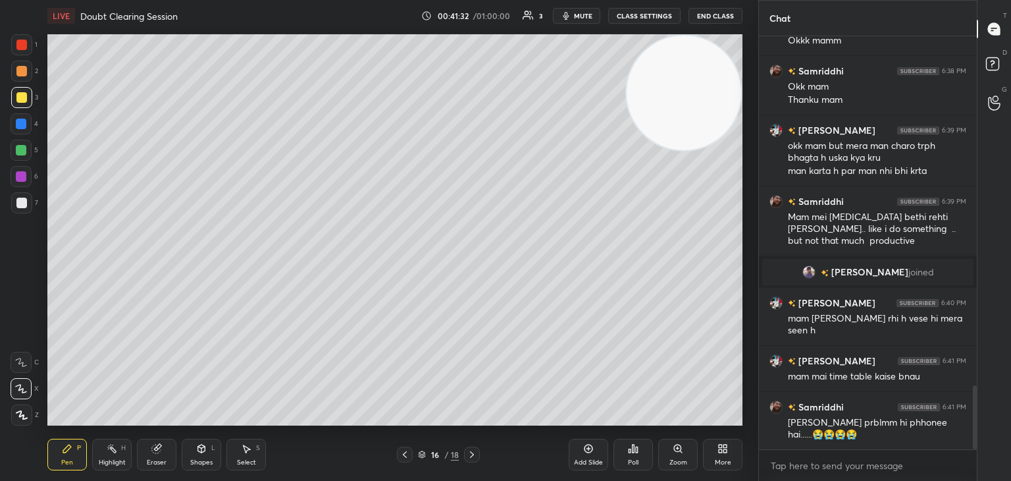
scroll to position [2261, 0]
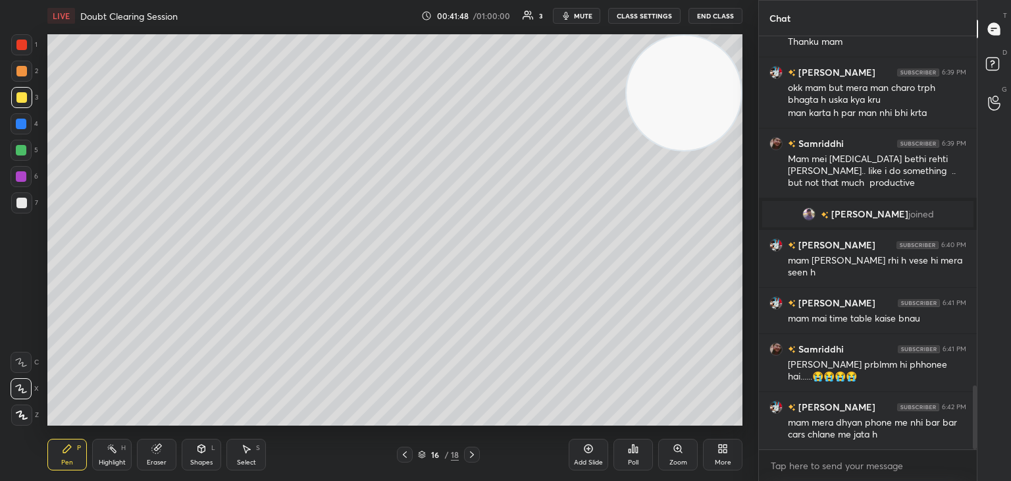
click at [589, 451] on icon at bounding box center [588, 448] width 11 height 11
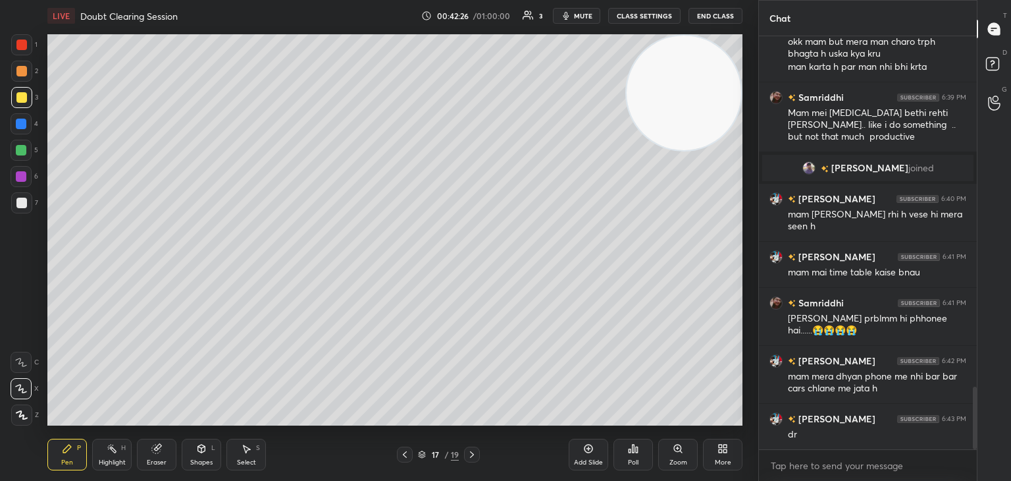
scroll to position [2339, 0]
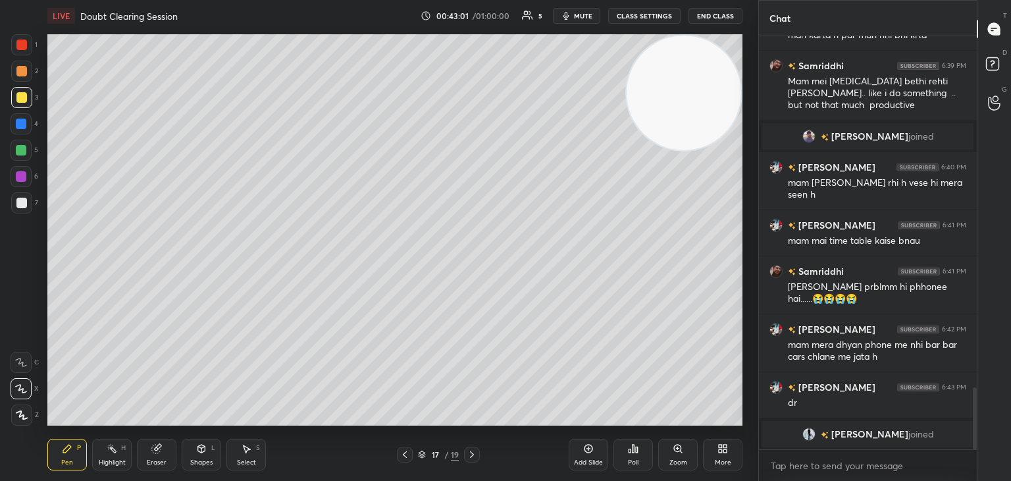
click at [586, 451] on icon at bounding box center [588, 448] width 11 height 11
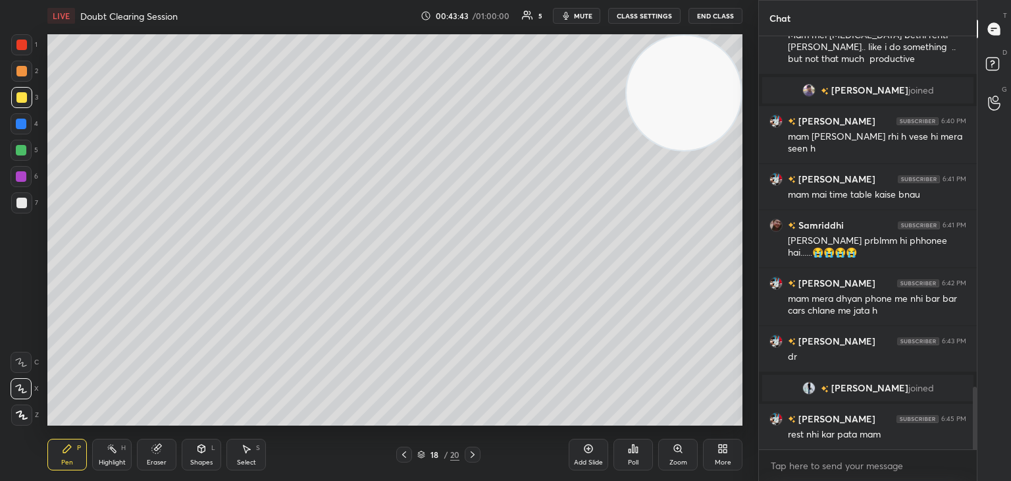
scroll to position [2366, 0]
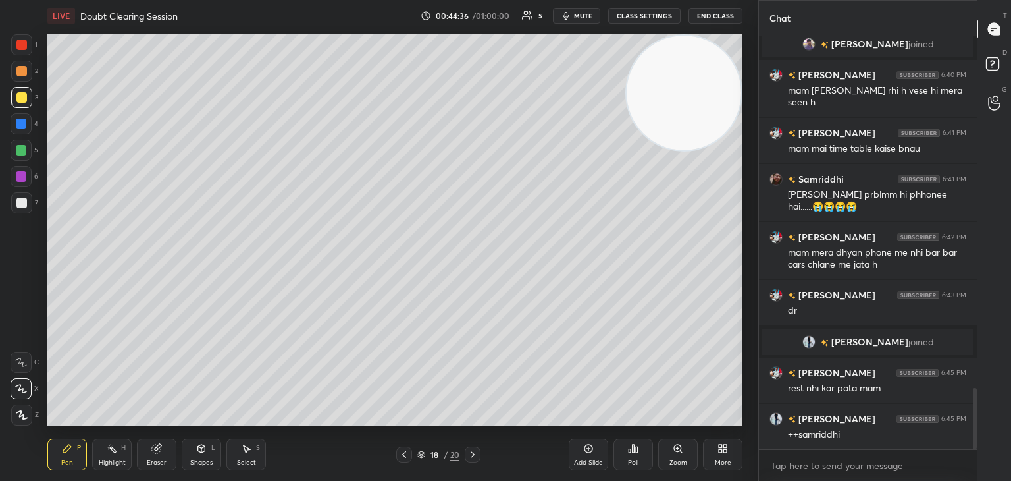
click at [587, 451] on icon at bounding box center [588, 448] width 11 height 11
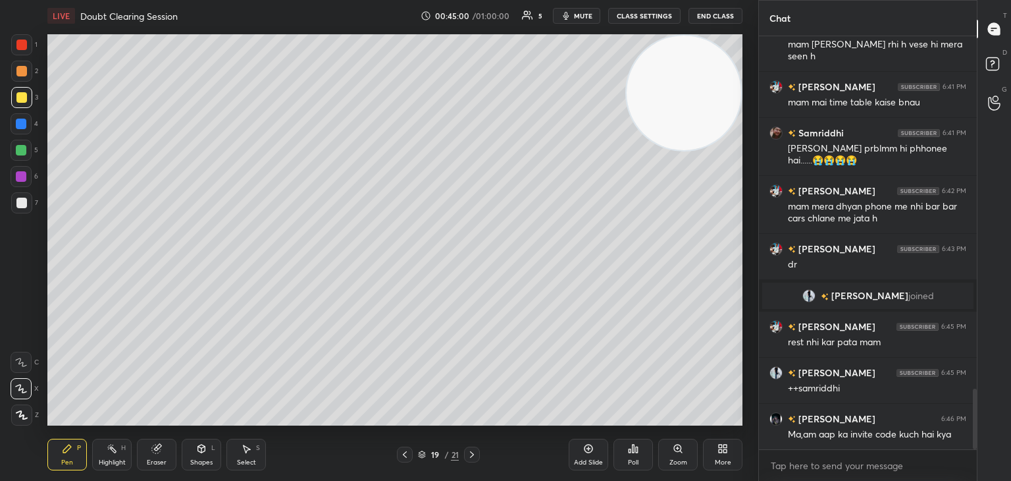
scroll to position [2470, 0]
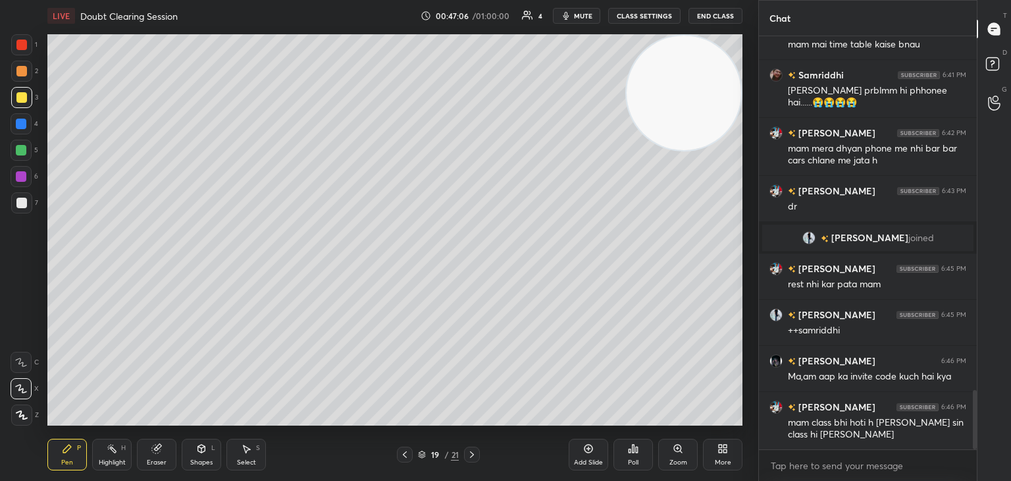
click at [585, 448] on icon at bounding box center [589, 448] width 9 height 9
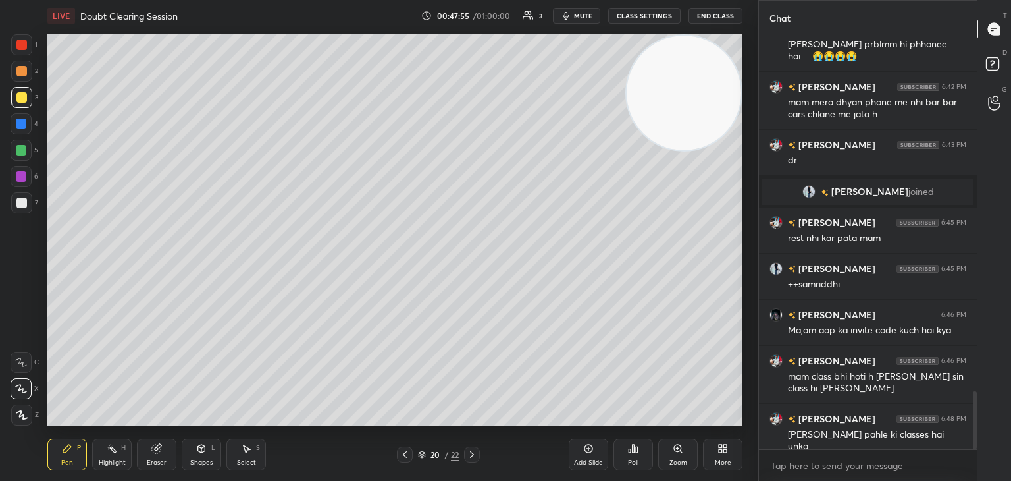
click at [589, 450] on icon at bounding box center [588, 448] width 11 height 11
click at [587, 452] on icon at bounding box center [589, 448] width 9 height 9
click at [581, 449] on div "Add Slide" at bounding box center [589, 454] width 40 height 32
click at [156, 449] on icon at bounding box center [156, 448] width 9 height 9
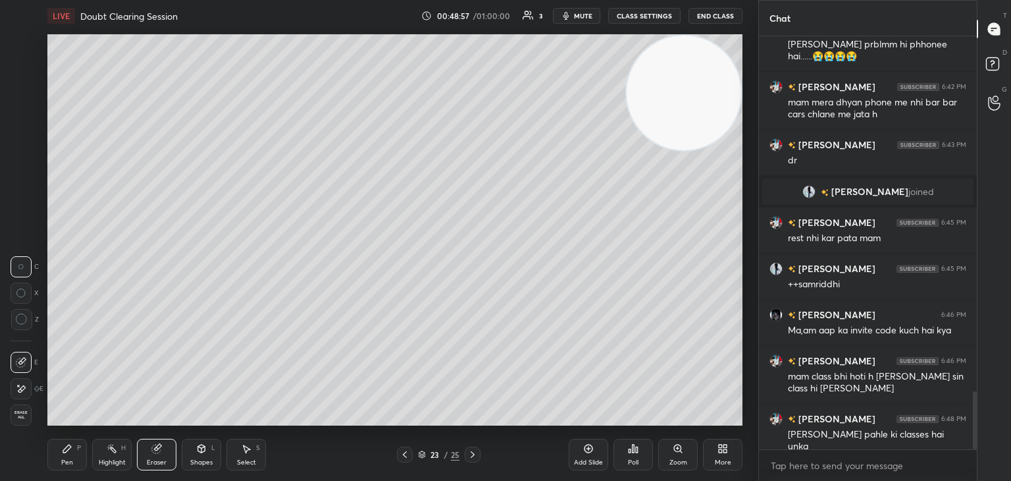
click at [69, 455] on div "Pen P" at bounding box center [67, 454] width 40 height 32
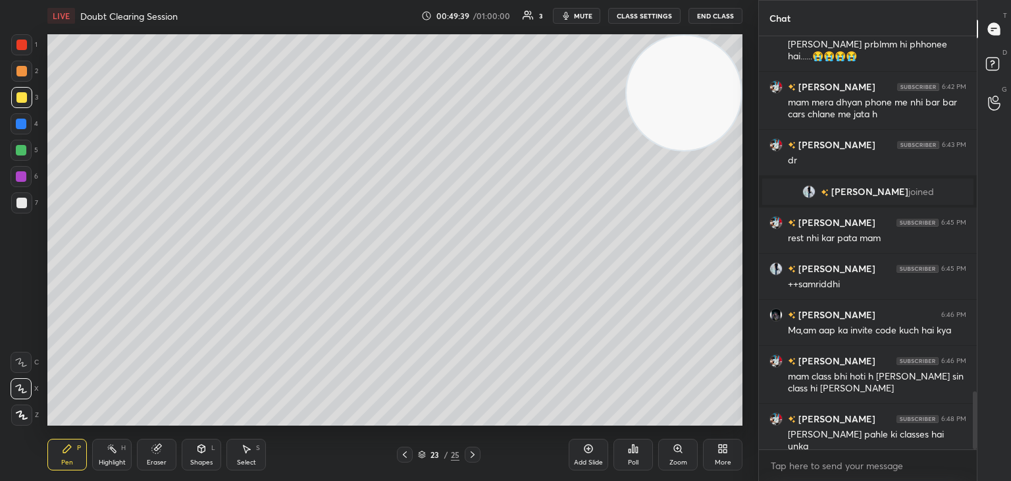
click at [91, 446] on div "Pen P Highlight H Eraser Shapes L Select S" at bounding box center [177, 454] width 261 height 32
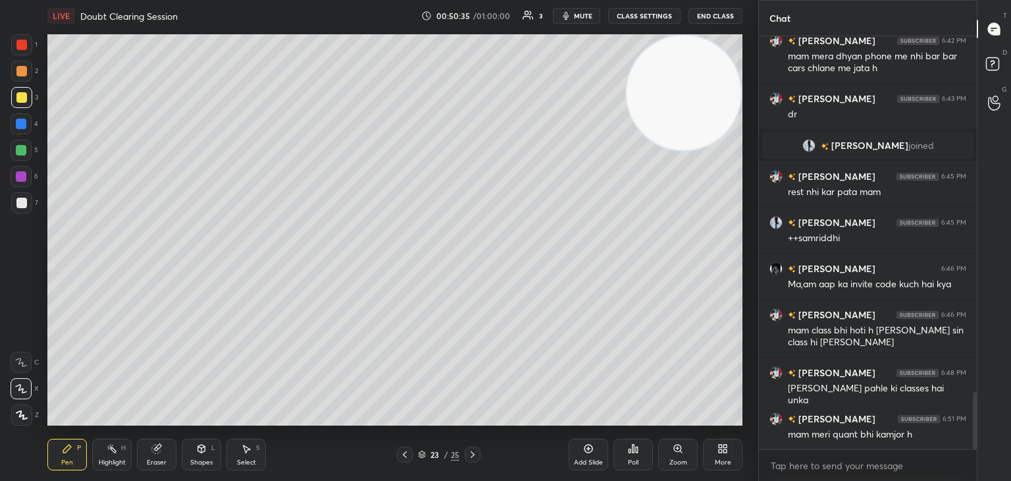
click at [593, 452] on icon at bounding box center [588, 448] width 11 height 11
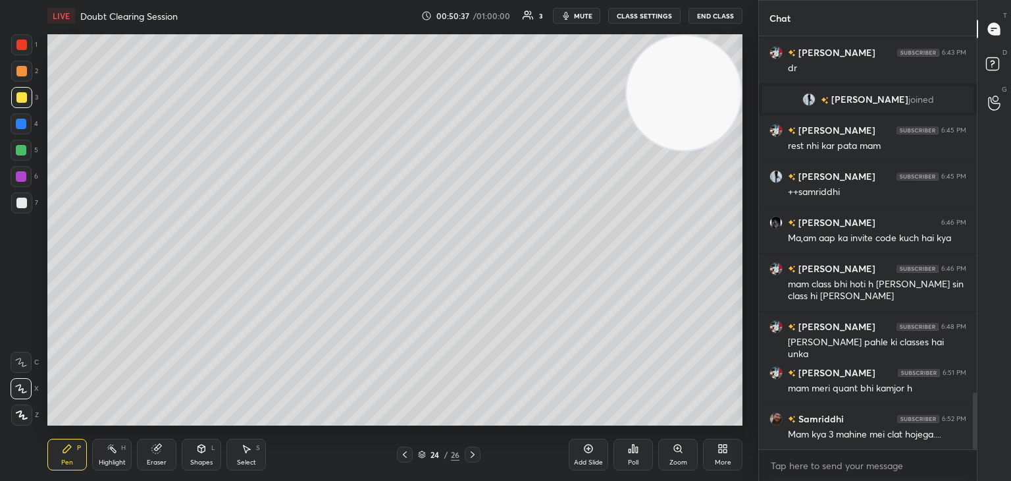
click at [26, 203] on div at bounding box center [21, 203] width 11 height 11
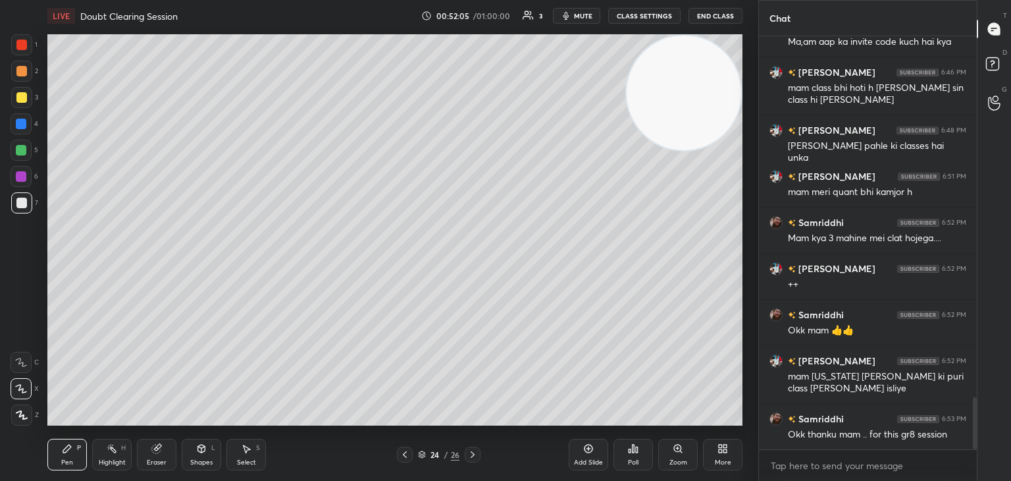
scroll to position [2851, 0]
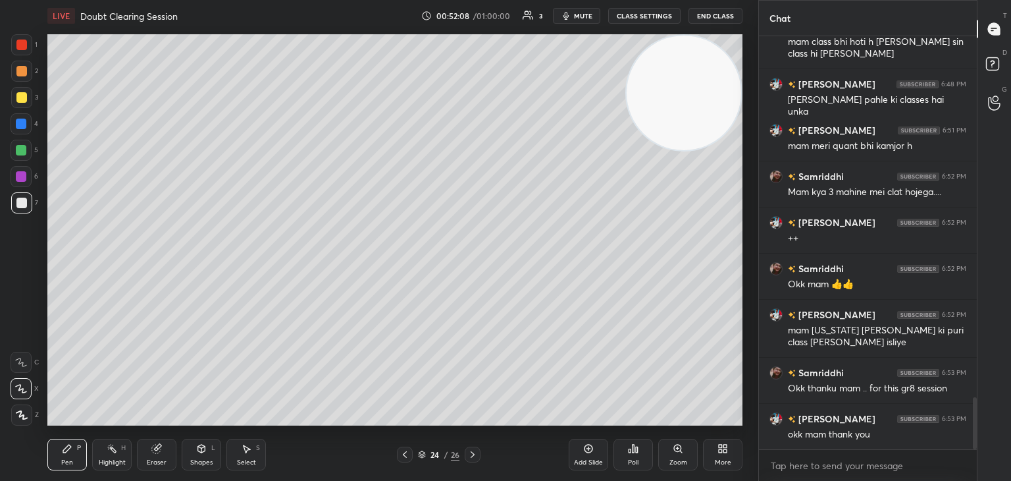
click at [720, 19] on button "End Class" at bounding box center [716, 16] width 54 height 16
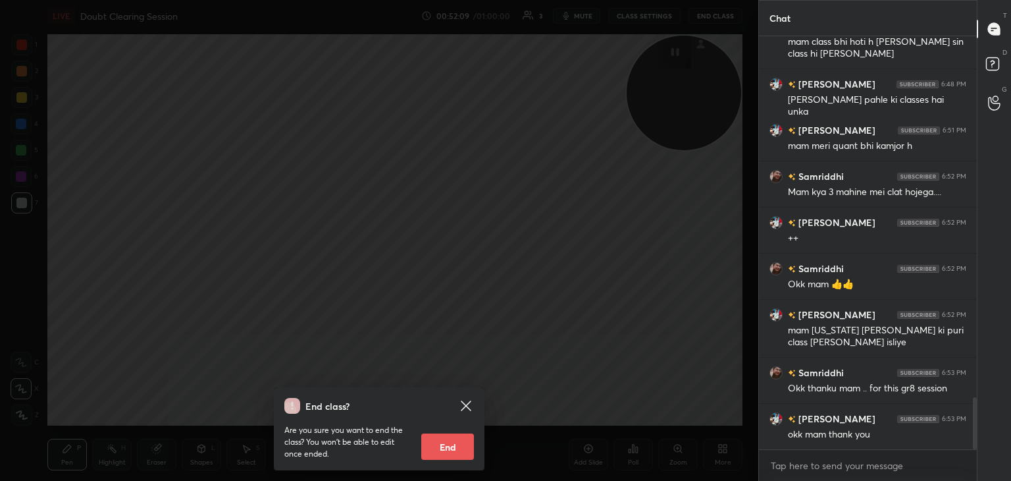
click at [447, 446] on button "End" at bounding box center [447, 446] width 53 height 26
type textarea "x"
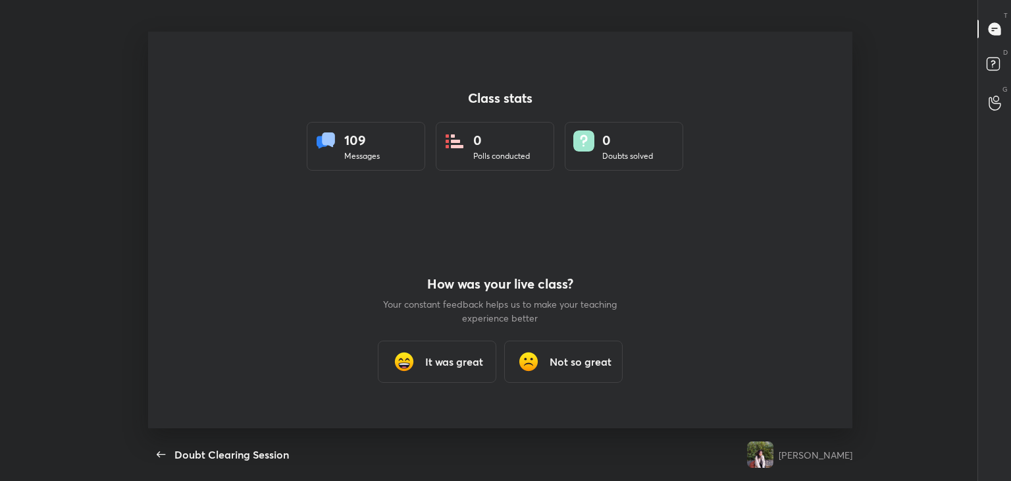
scroll to position [65442, 64880]
